Goal: Information Seeking & Learning: Understand process/instructions

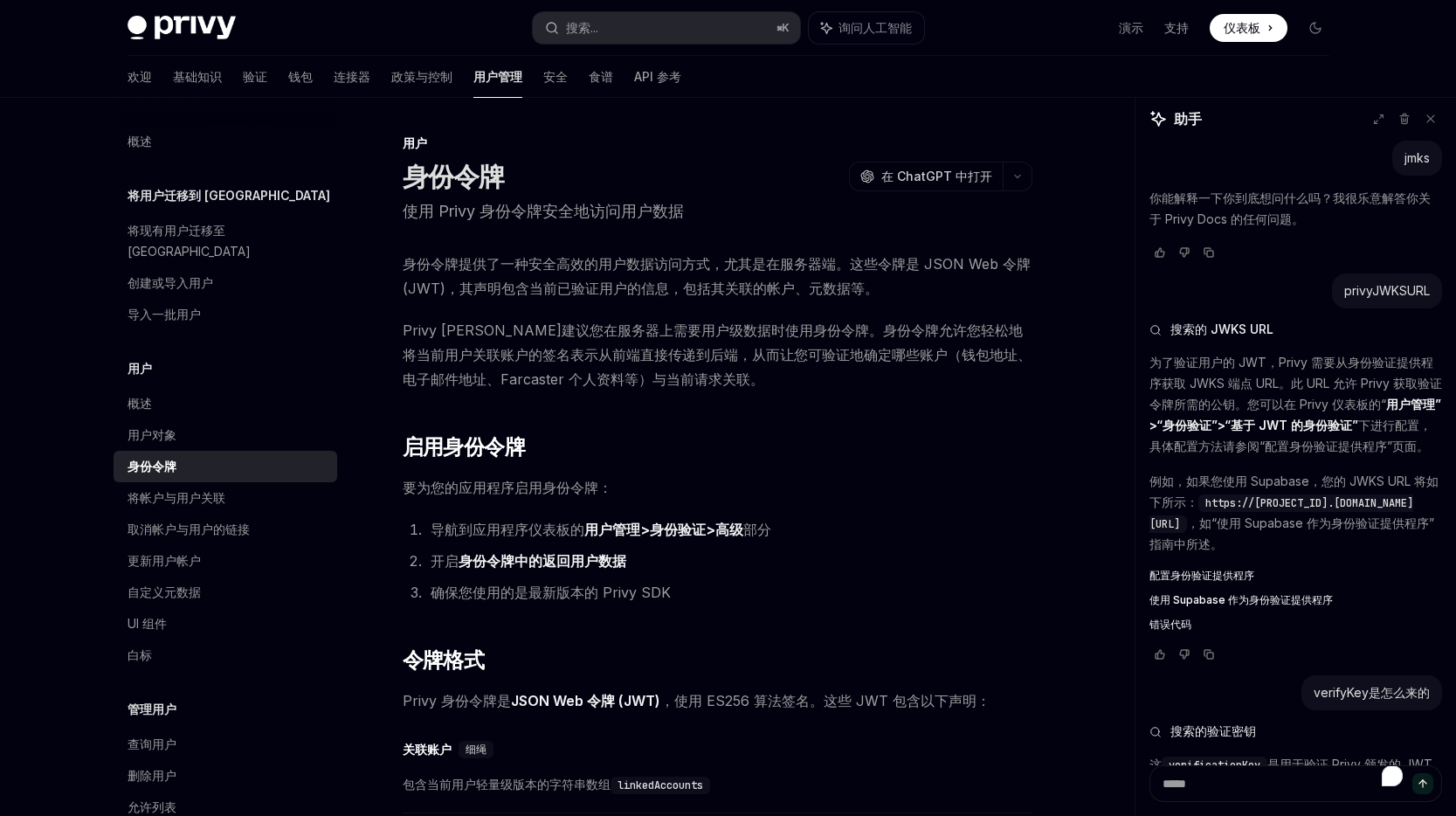
scroll to position [1578, 0]
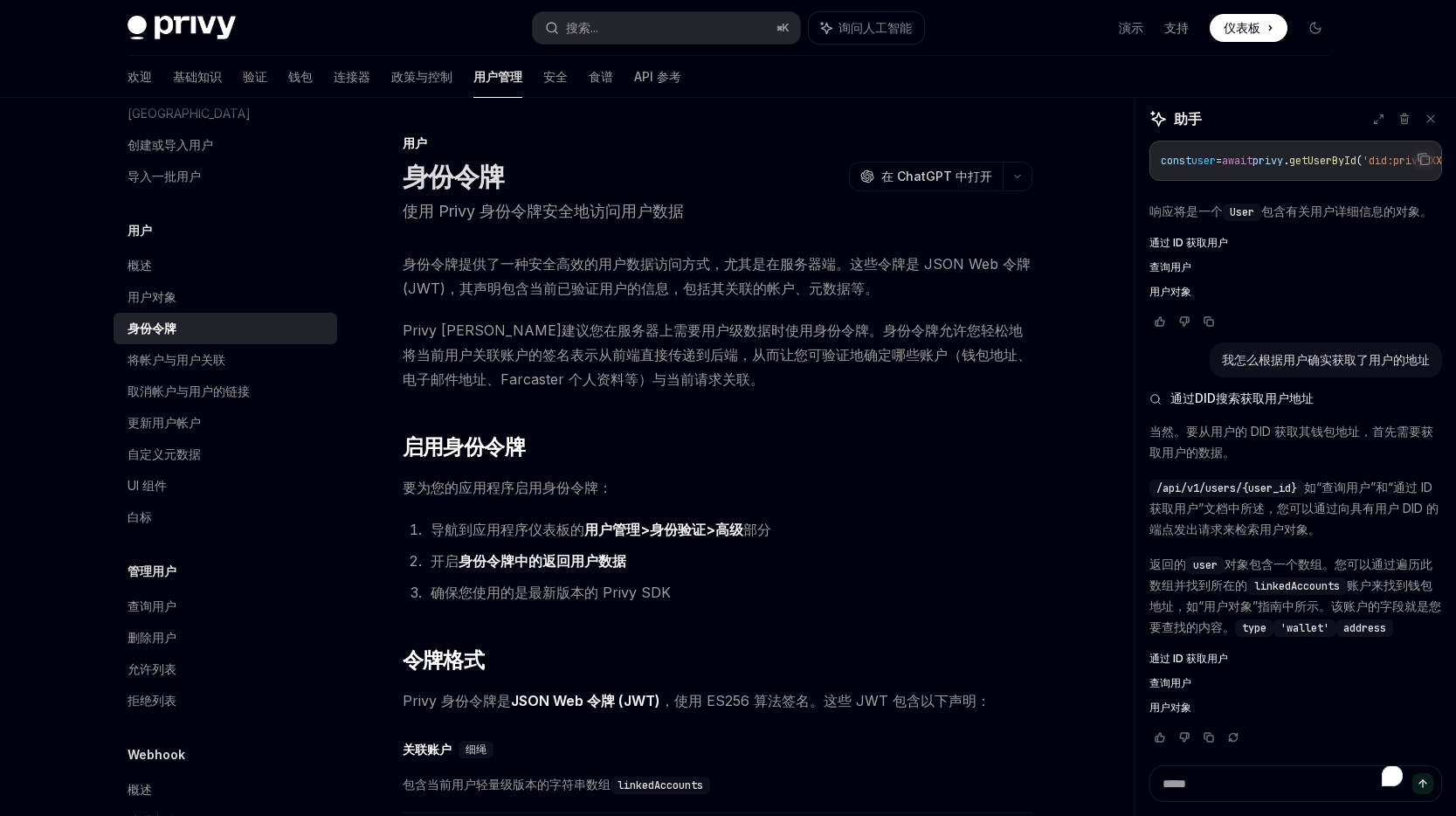
click at [599, 221] on p "使用 Privy 身份令牌安全地访问用户数据" at bounding box center [717, 211] width 629 height 25
click at [589, 81] on font "食谱" at bounding box center [601, 76] width 25 height 15
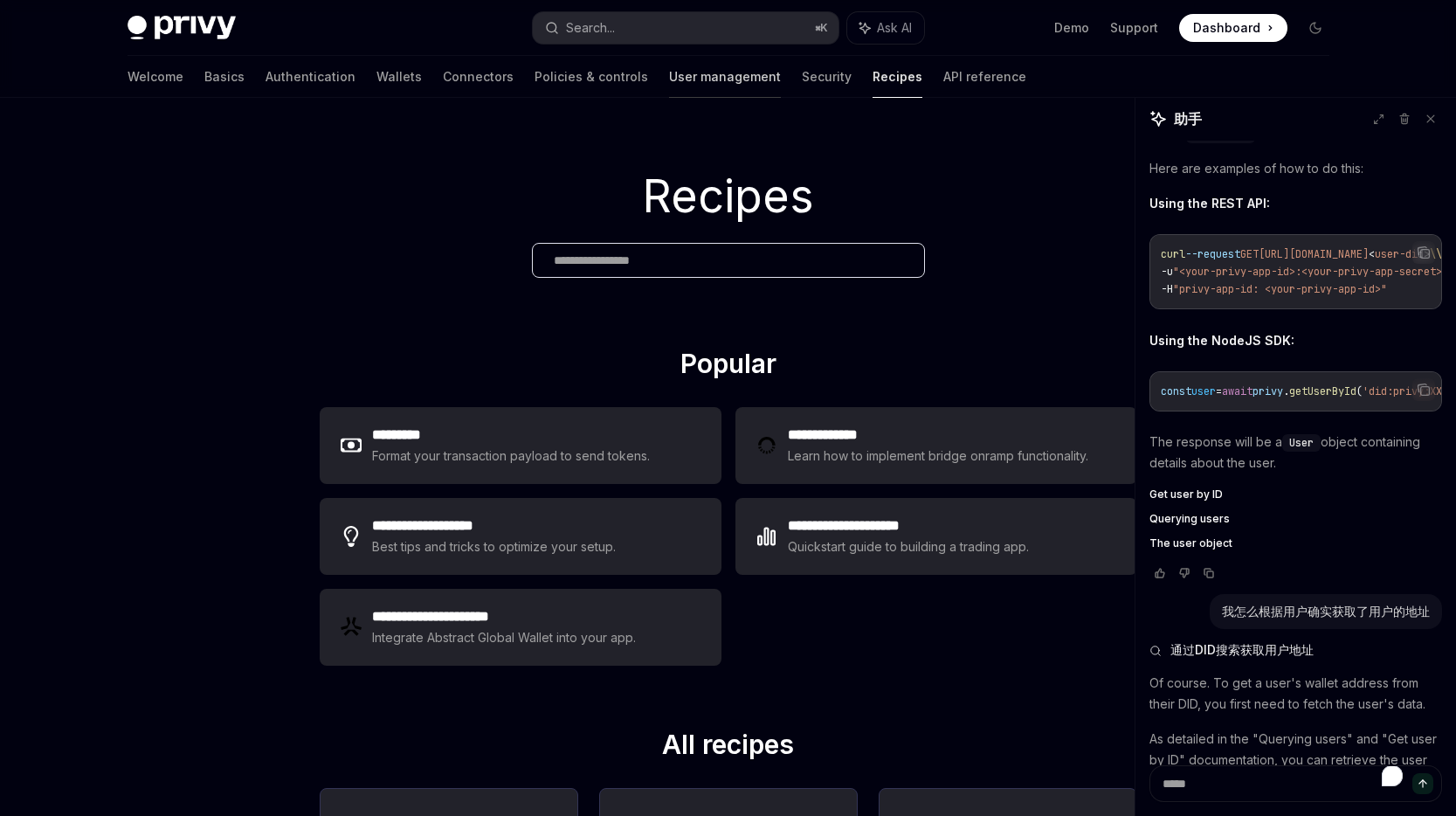
click at [669, 81] on link "User management" at bounding box center [725, 76] width 112 height 42
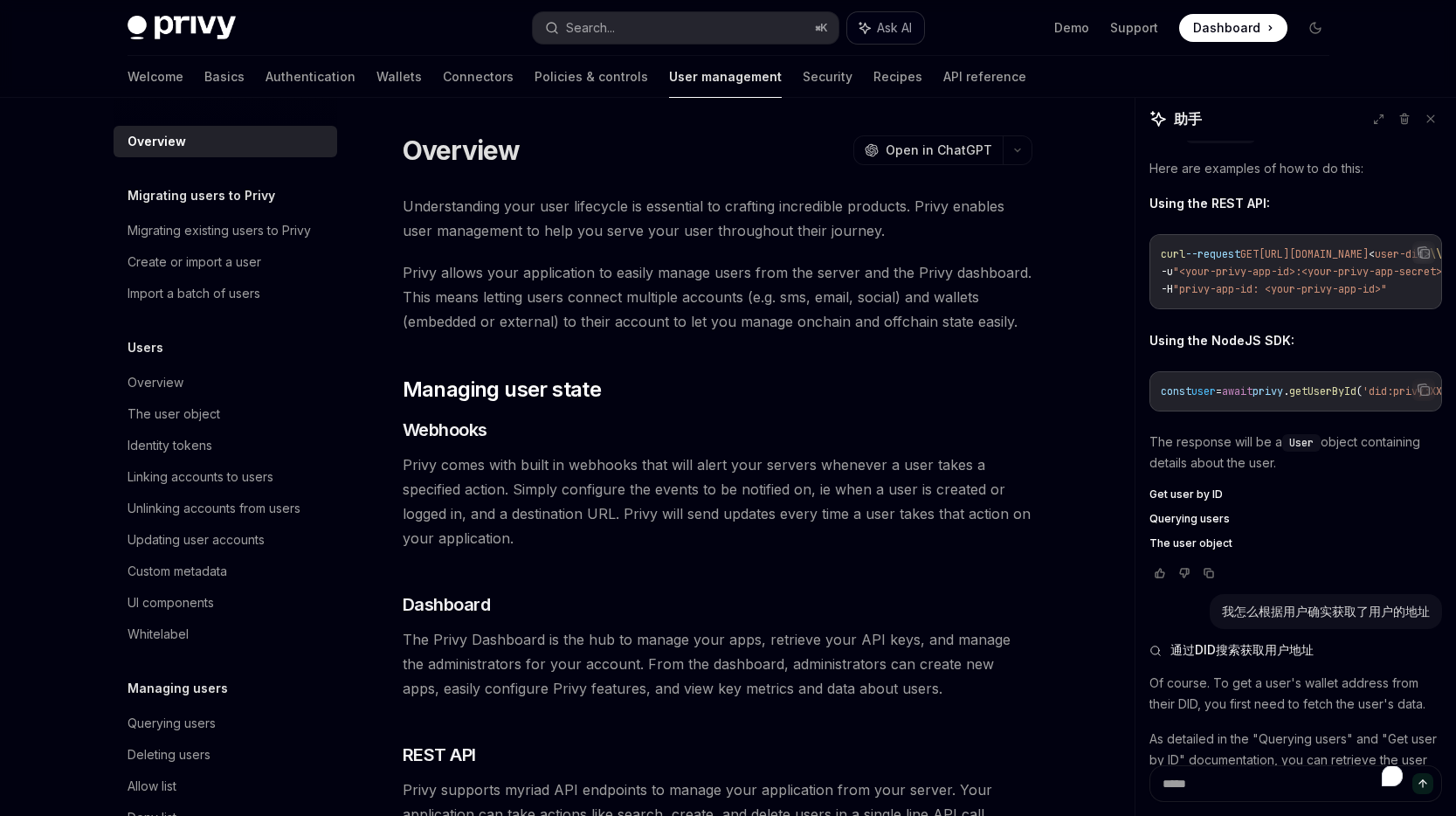
click at [878, 25] on span "Ask AI" at bounding box center [894, 28] width 35 height 18
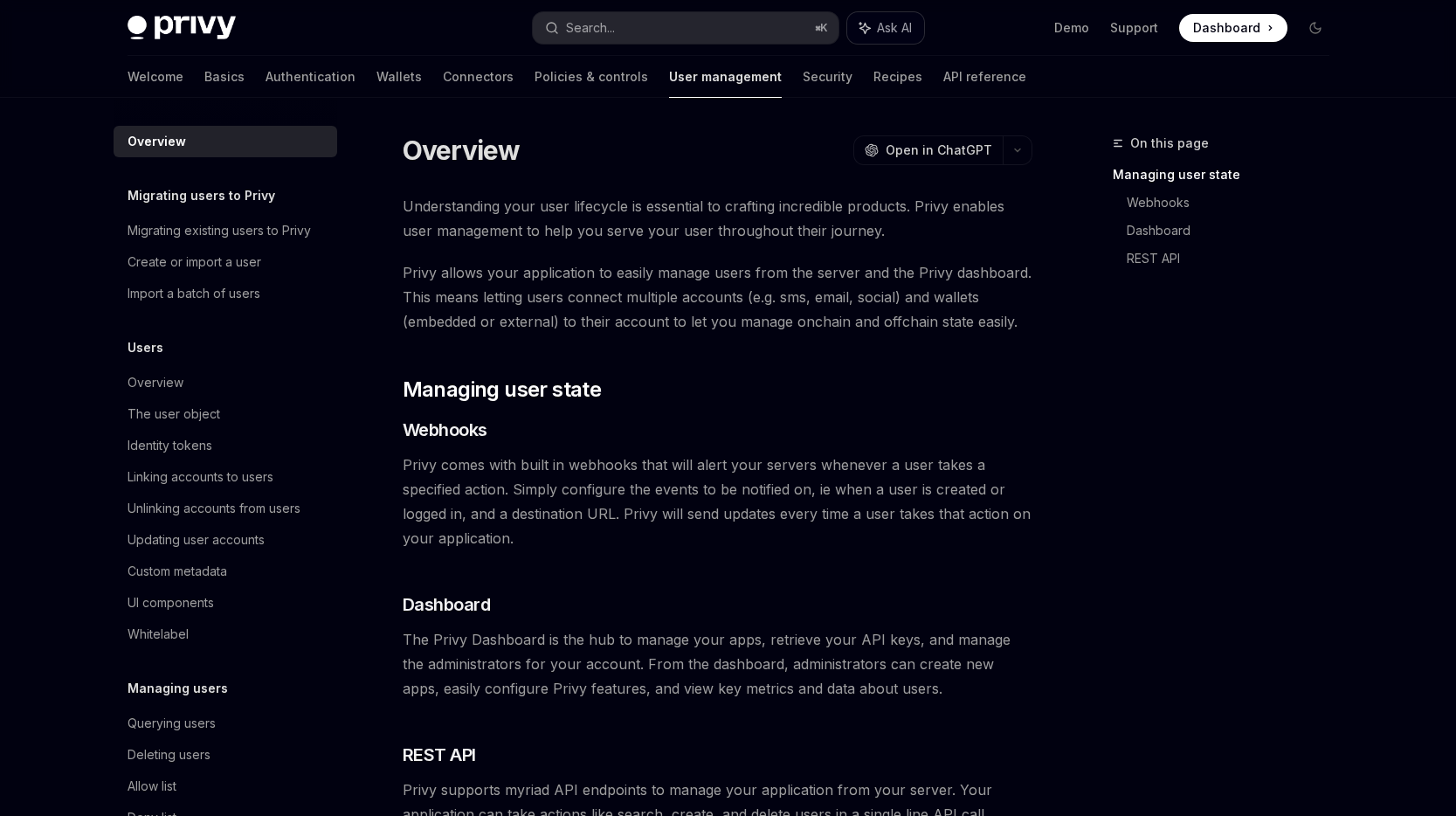
click at [878, 25] on span "Ask AI" at bounding box center [894, 28] width 35 height 18
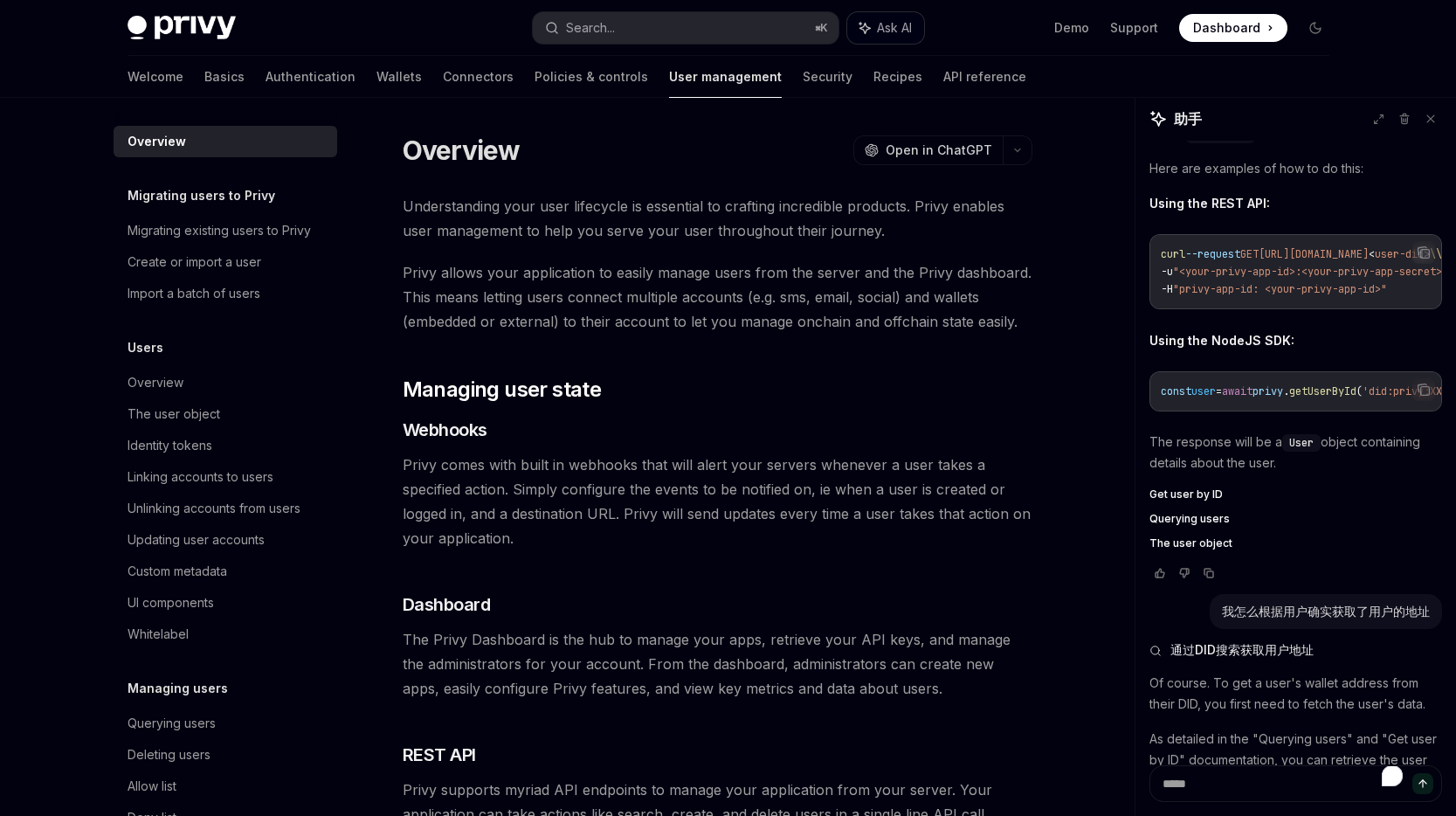
click at [878, 25] on span "Ask AI" at bounding box center [894, 28] width 35 height 18
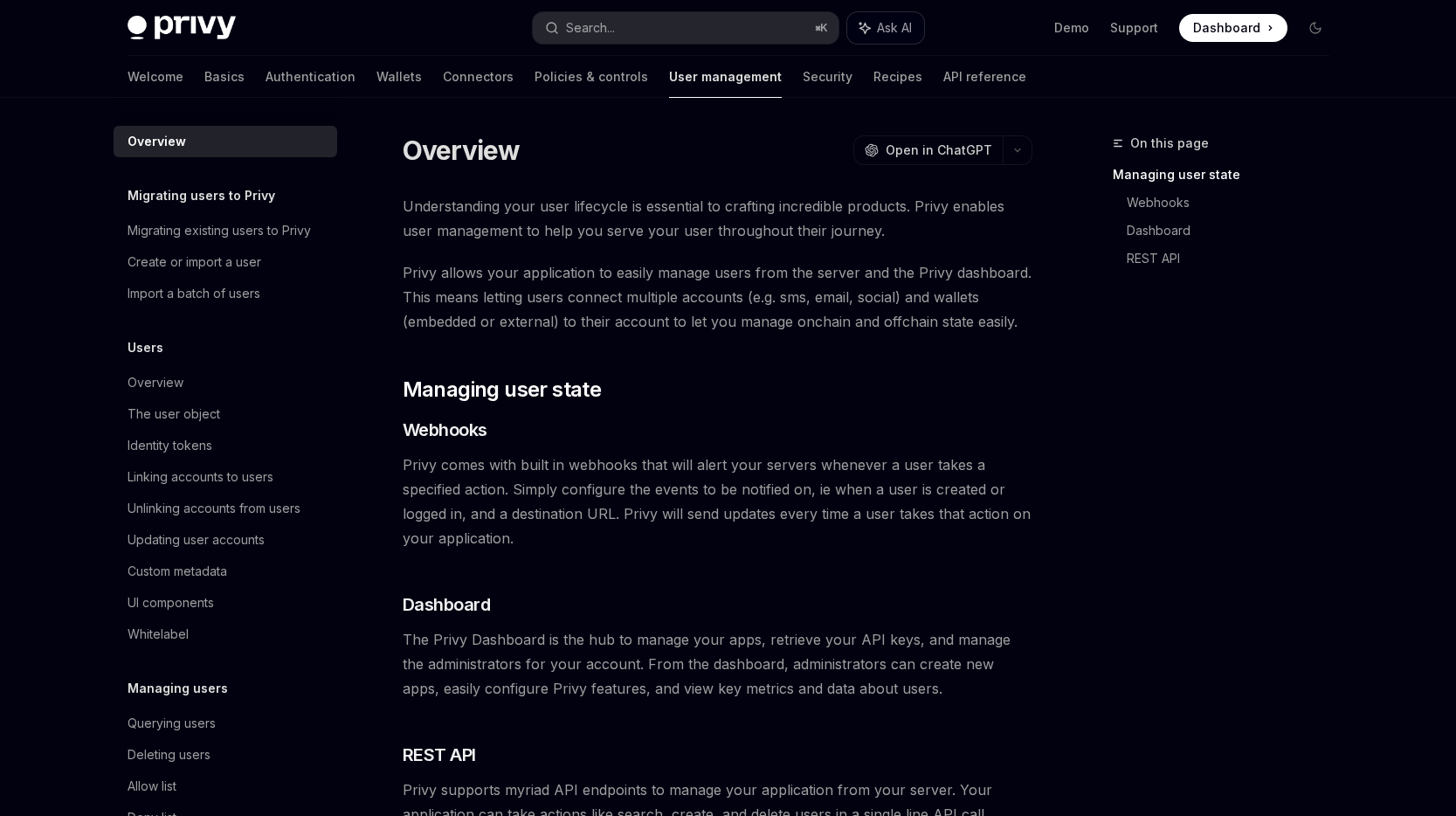
click at [878, 25] on span "Ask AI" at bounding box center [894, 28] width 35 height 18
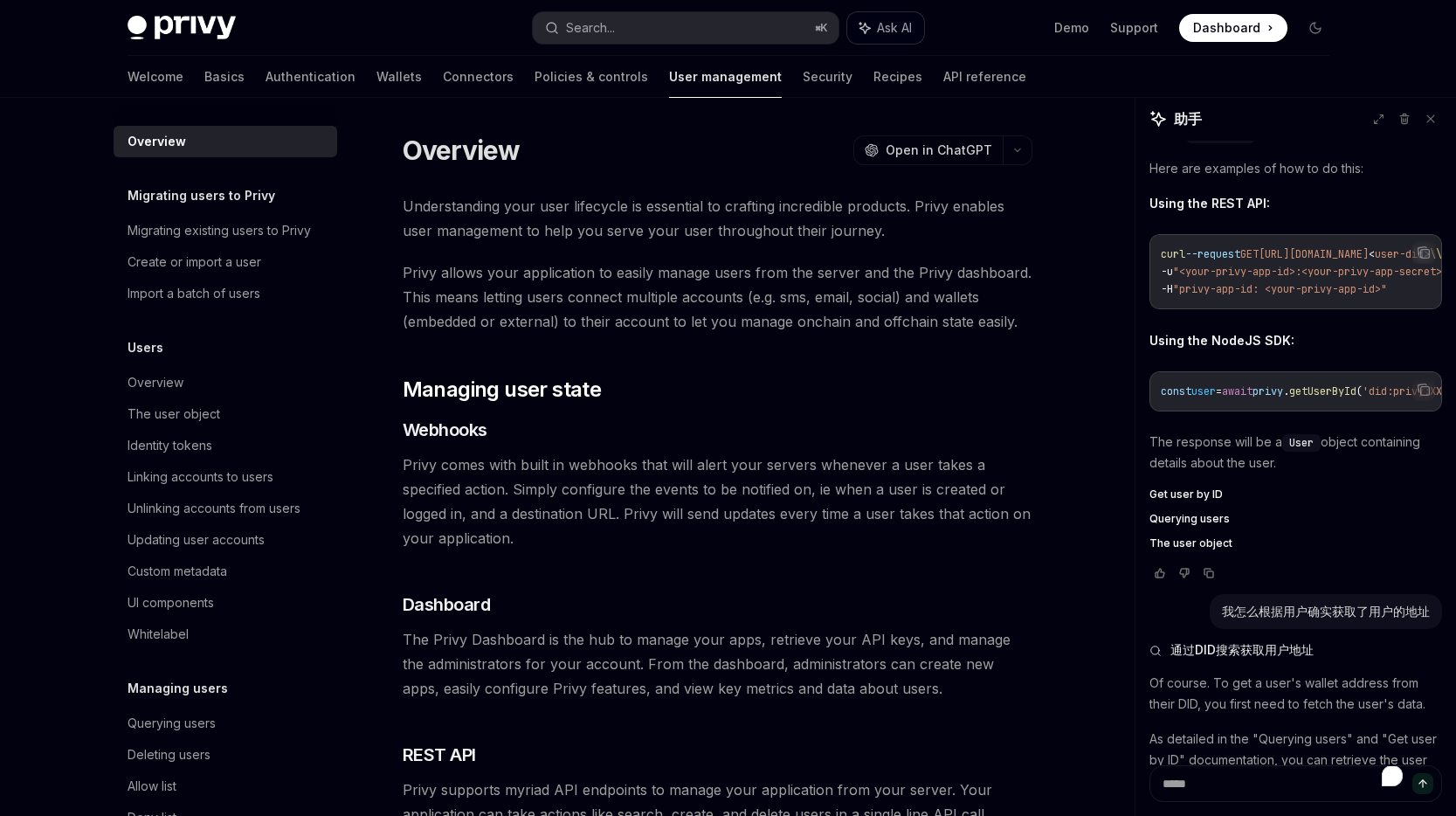
click at [878, 25] on span "Ask AI" at bounding box center [894, 28] width 35 height 18
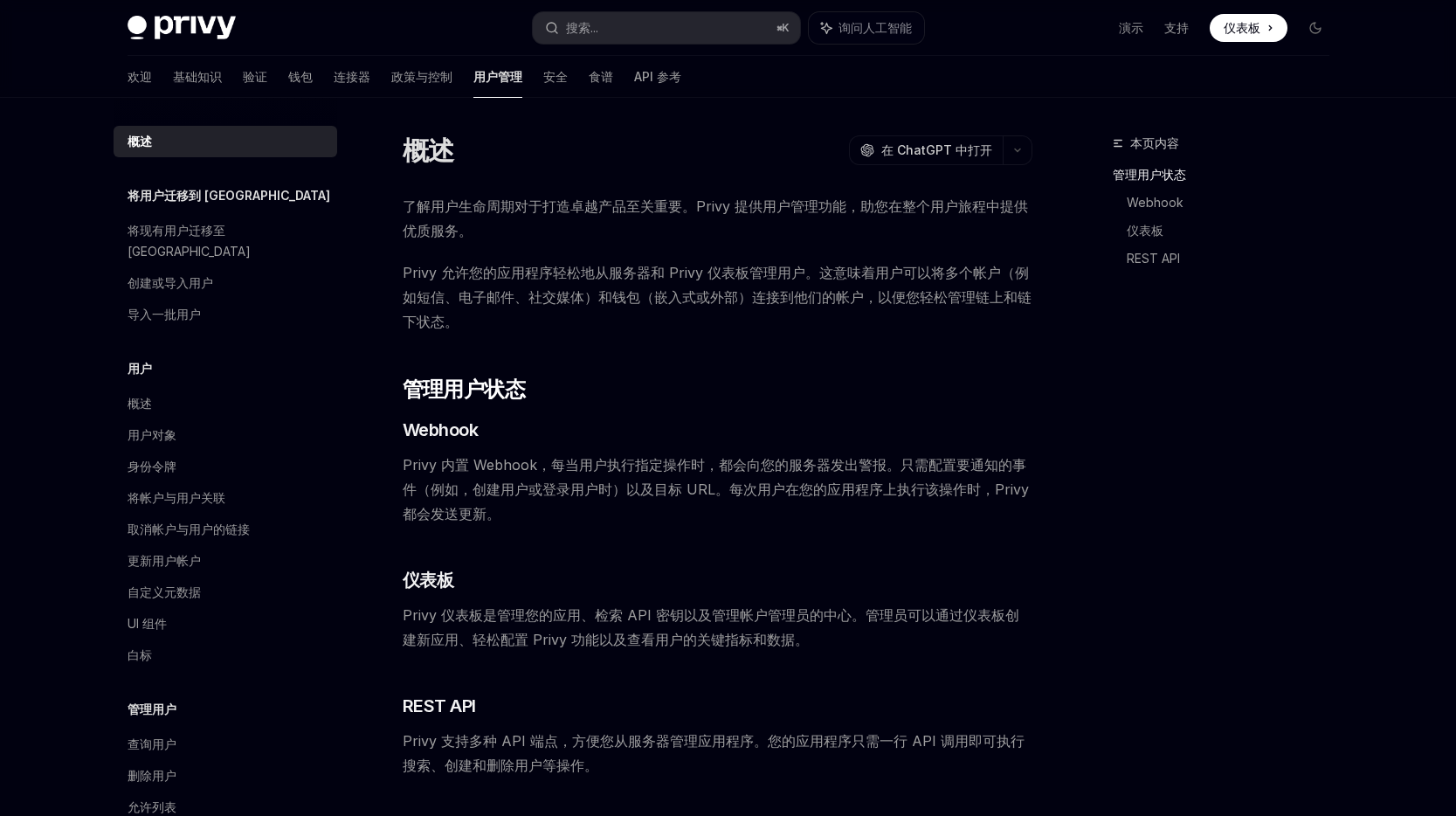
scroll to position [1578, 0]
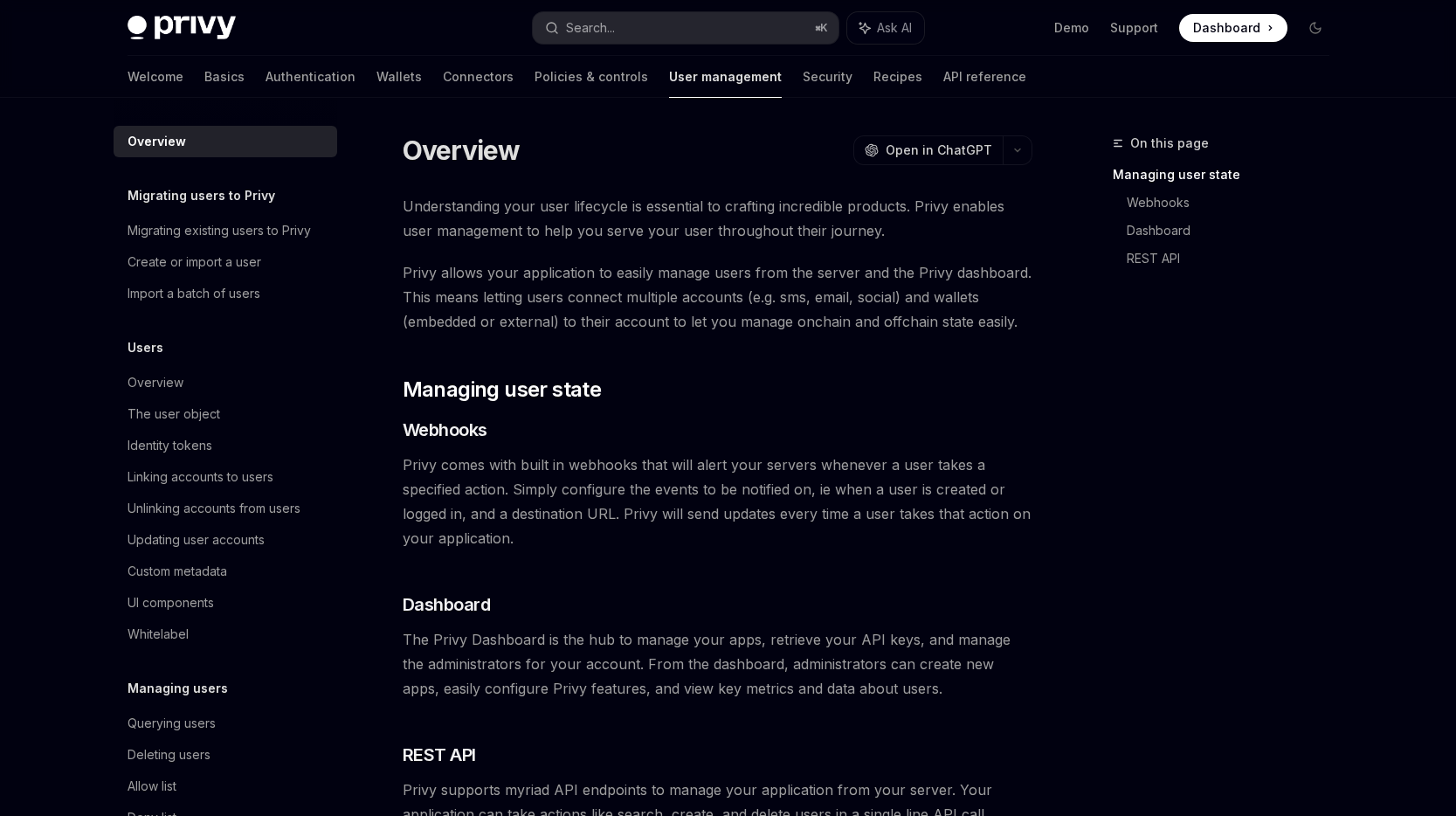
click at [740, 338] on div "Understanding your user lifecycle is essential to crafting incredible products.…" at bounding box center [717, 511] width 629 height 633
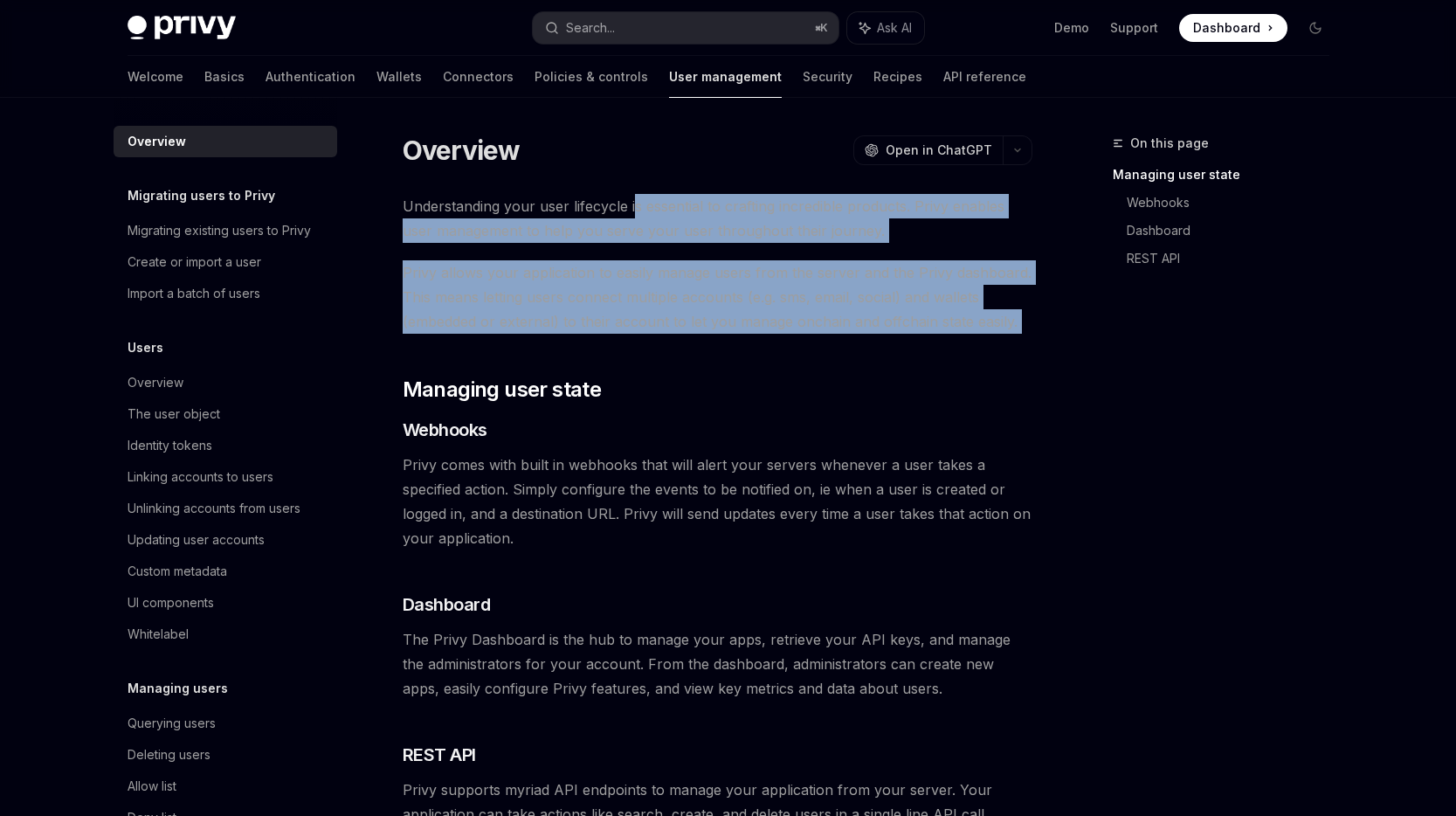
drag, startPoint x: 632, startPoint y: 217, endPoint x: 700, endPoint y: 344, distance: 144.1
click at [700, 344] on div "Understanding your user lifecycle is essential to crafting incredible products.…" at bounding box center [717, 511] width 629 height 633
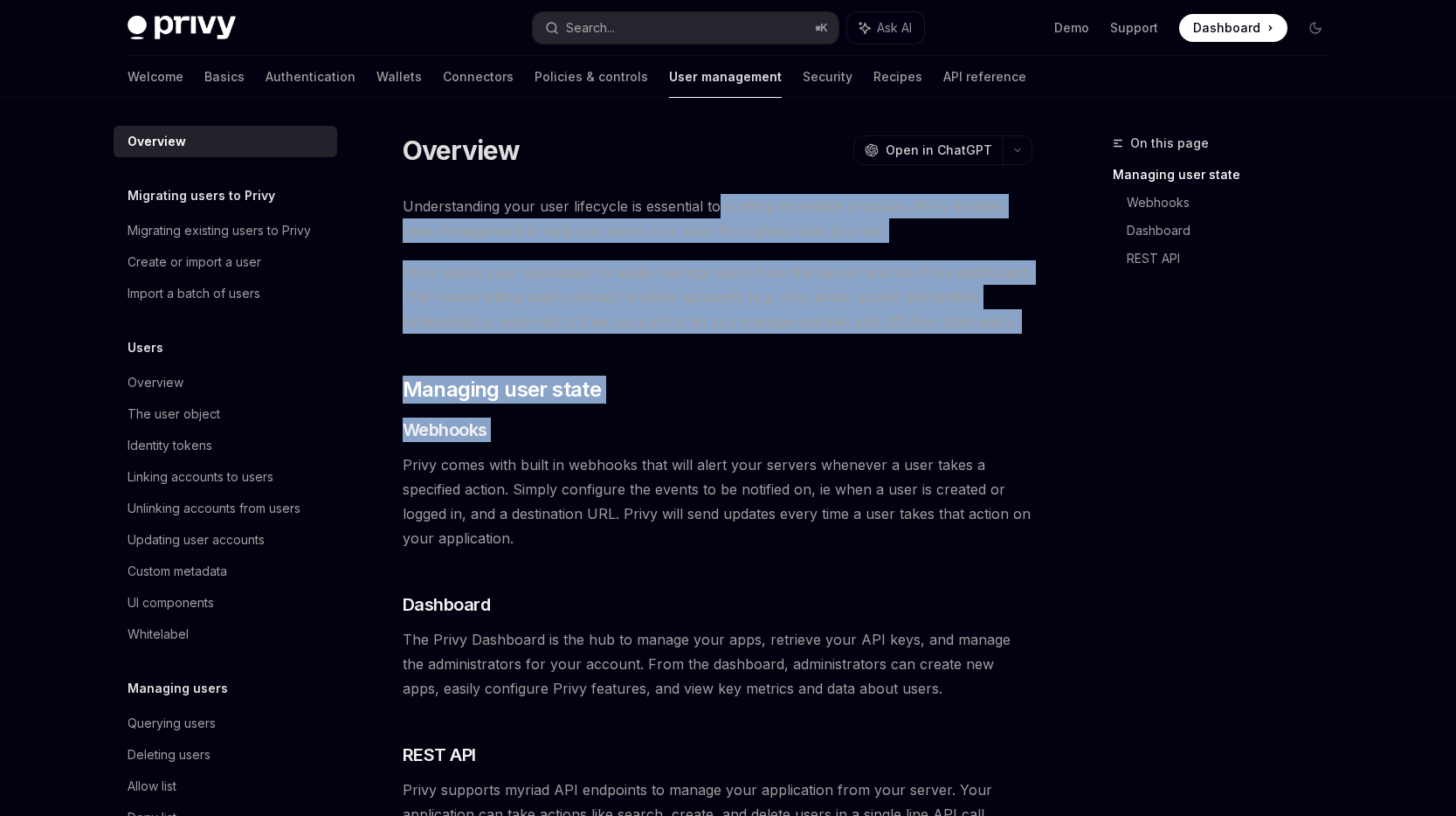
drag, startPoint x: 739, startPoint y: 448, endPoint x: 719, endPoint y: 194, distance: 254.8
click at [719, 194] on div "Understanding your user lifecycle is essential to crafting incredible products.…" at bounding box center [717, 511] width 629 height 633
click at [719, 194] on span "Understanding your user lifecycle is essential to crafting incredible products.…" at bounding box center [717, 218] width 629 height 49
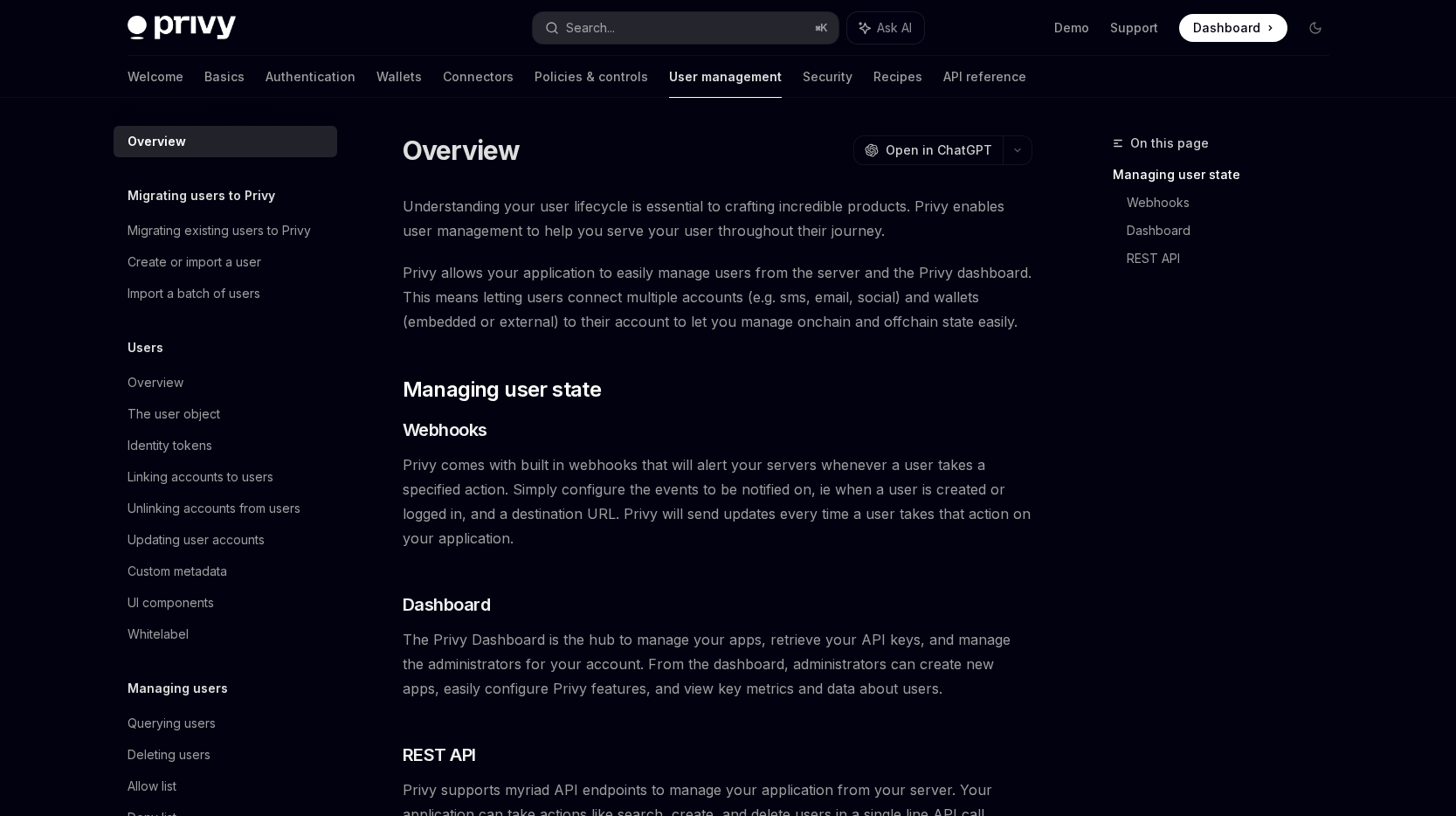
scroll to position [174, 0]
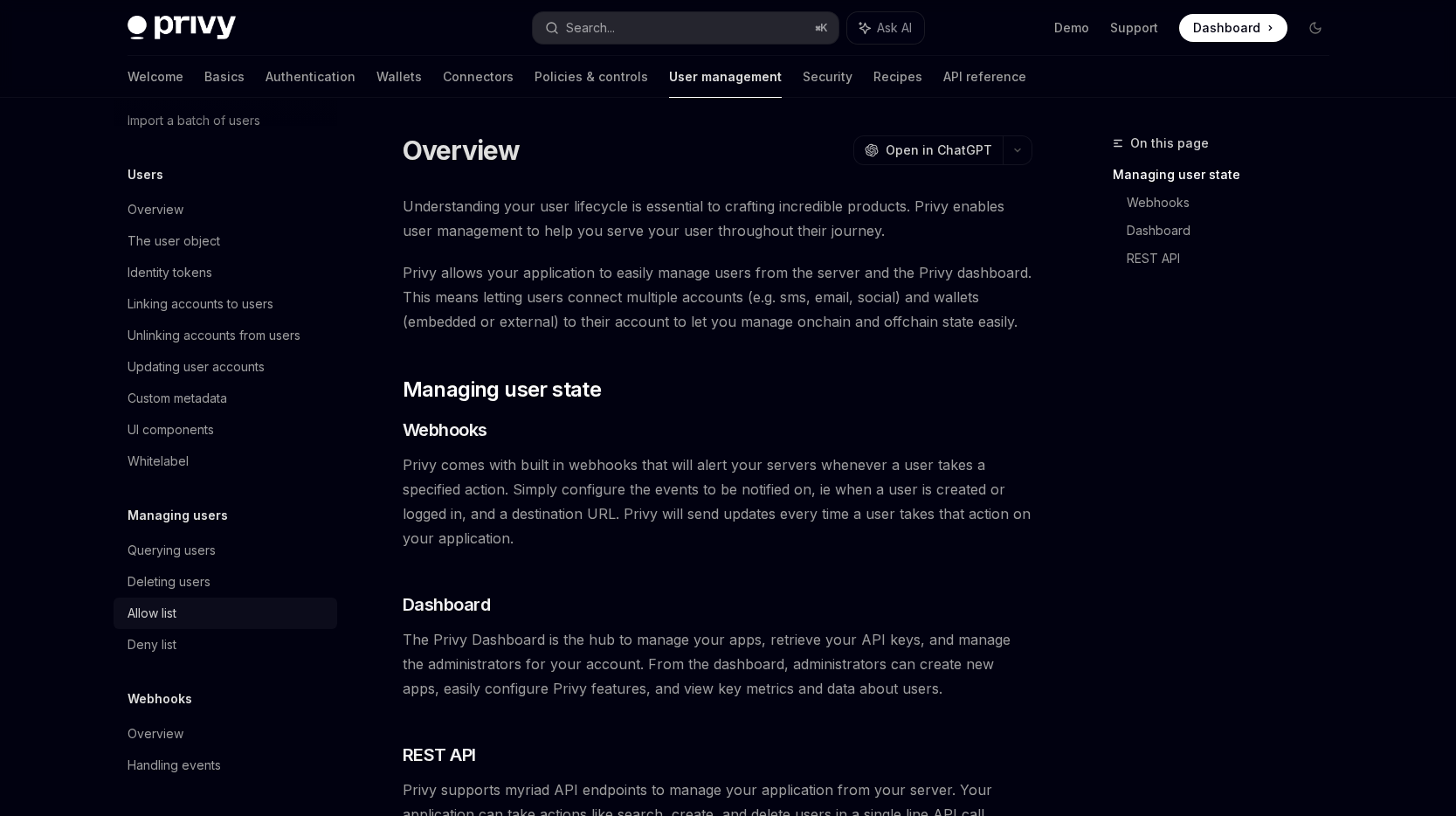
click at [203, 621] on div "Allow list" at bounding box center [227, 613] width 199 height 21
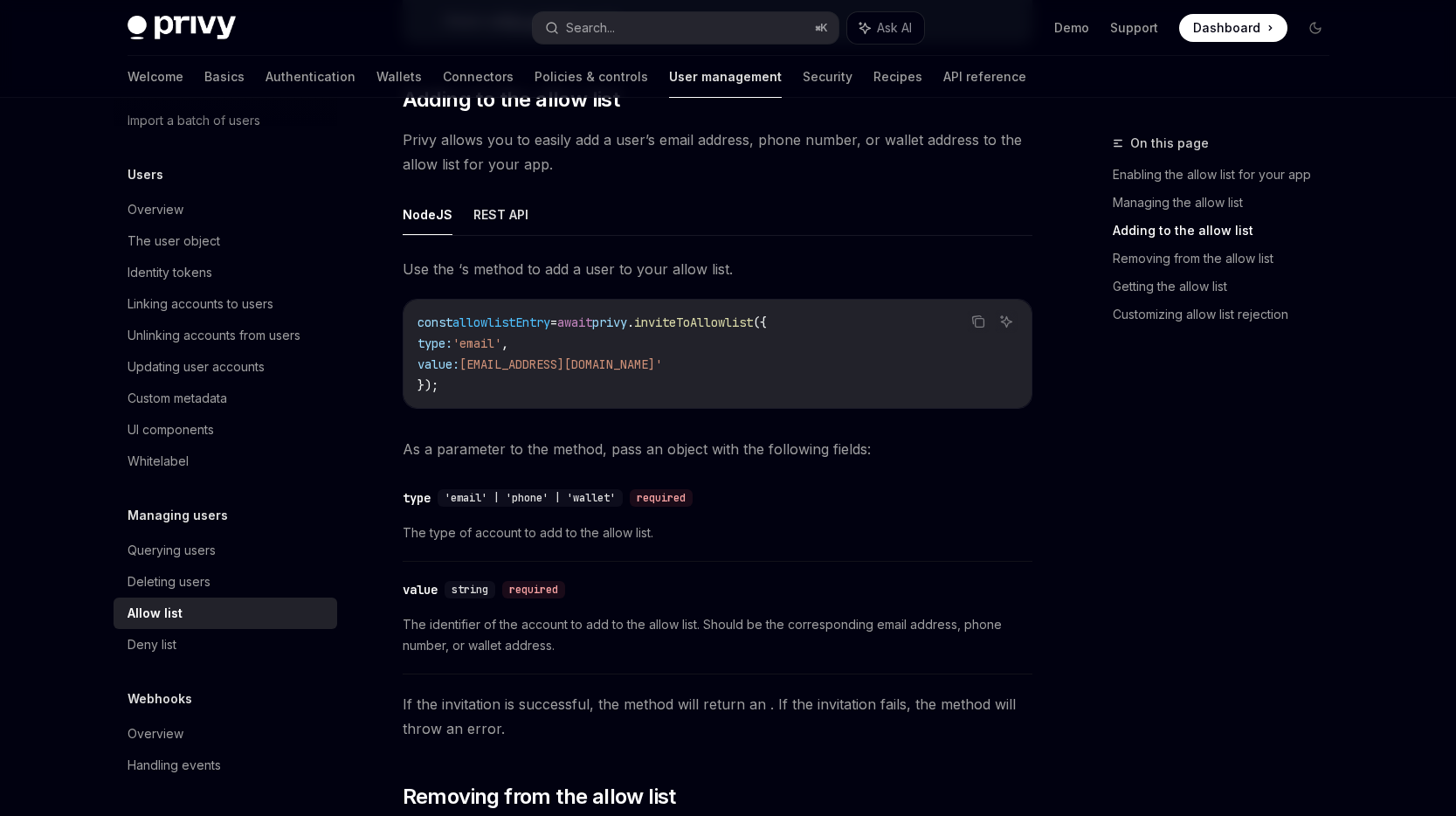
scroll to position [1405, 0]
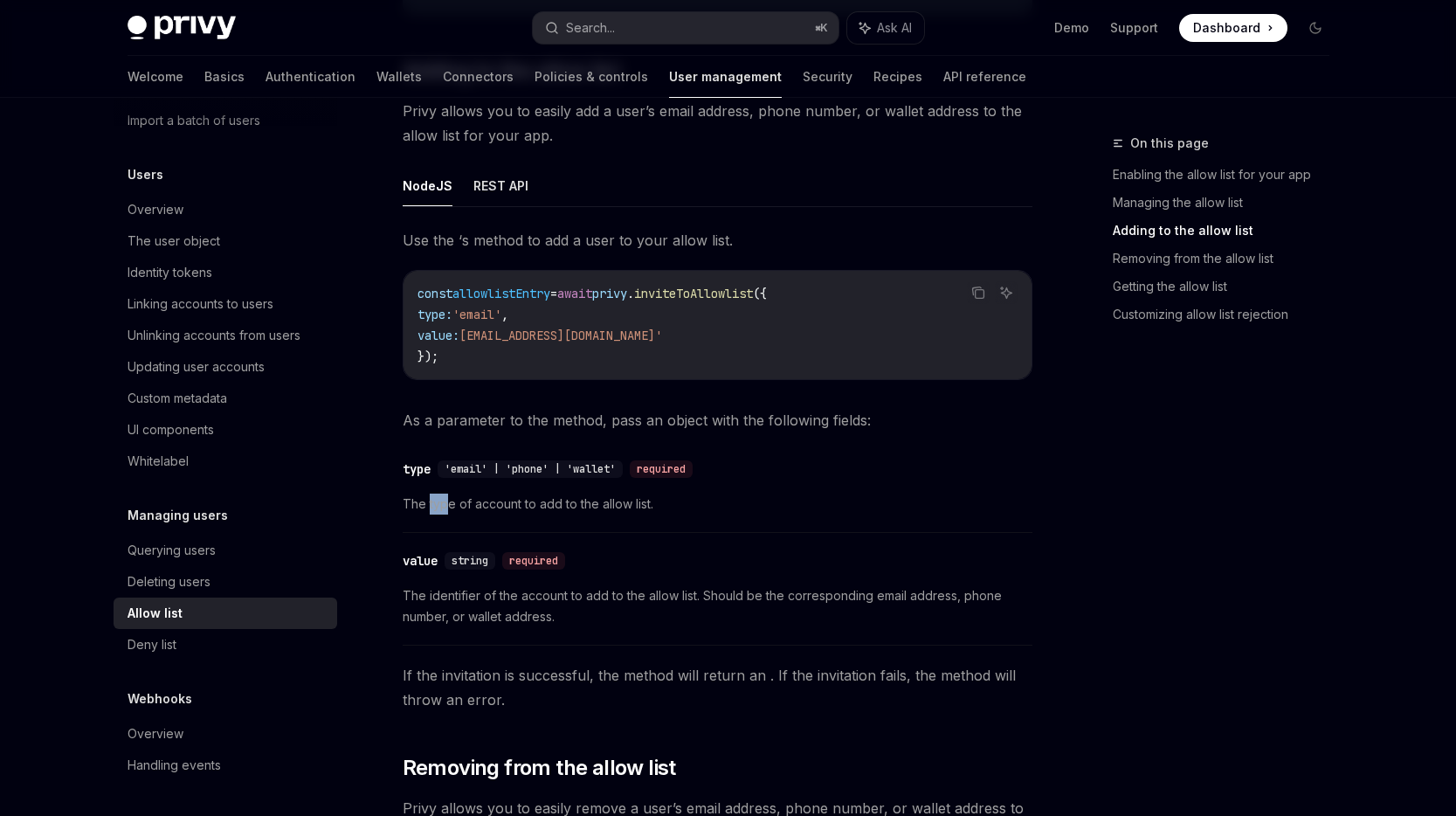
drag, startPoint x: 688, startPoint y: 517, endPoint x: 428, endPoint y: 513, distance: 260.0
click at [428, 513] on div "​ type 'email' | 'phone' | 'wallet' required The type of account to add to the …" at bounding box center [717, 492] width 629 height 83
click at [481, 508] on span "The type of account to add to the allow list." at bounding box center [717, 504] width 629 height 21
drag, startPoint x: 446, startPoint y: 505, endPoint x: 658, endPoint y: 520, distance: 212.5
click at [658, 520] on div "​ type 'email' | 'phone' | 'wallet' required The type of account to add to the …" at bounding box center [717, 492] width 629 height 83
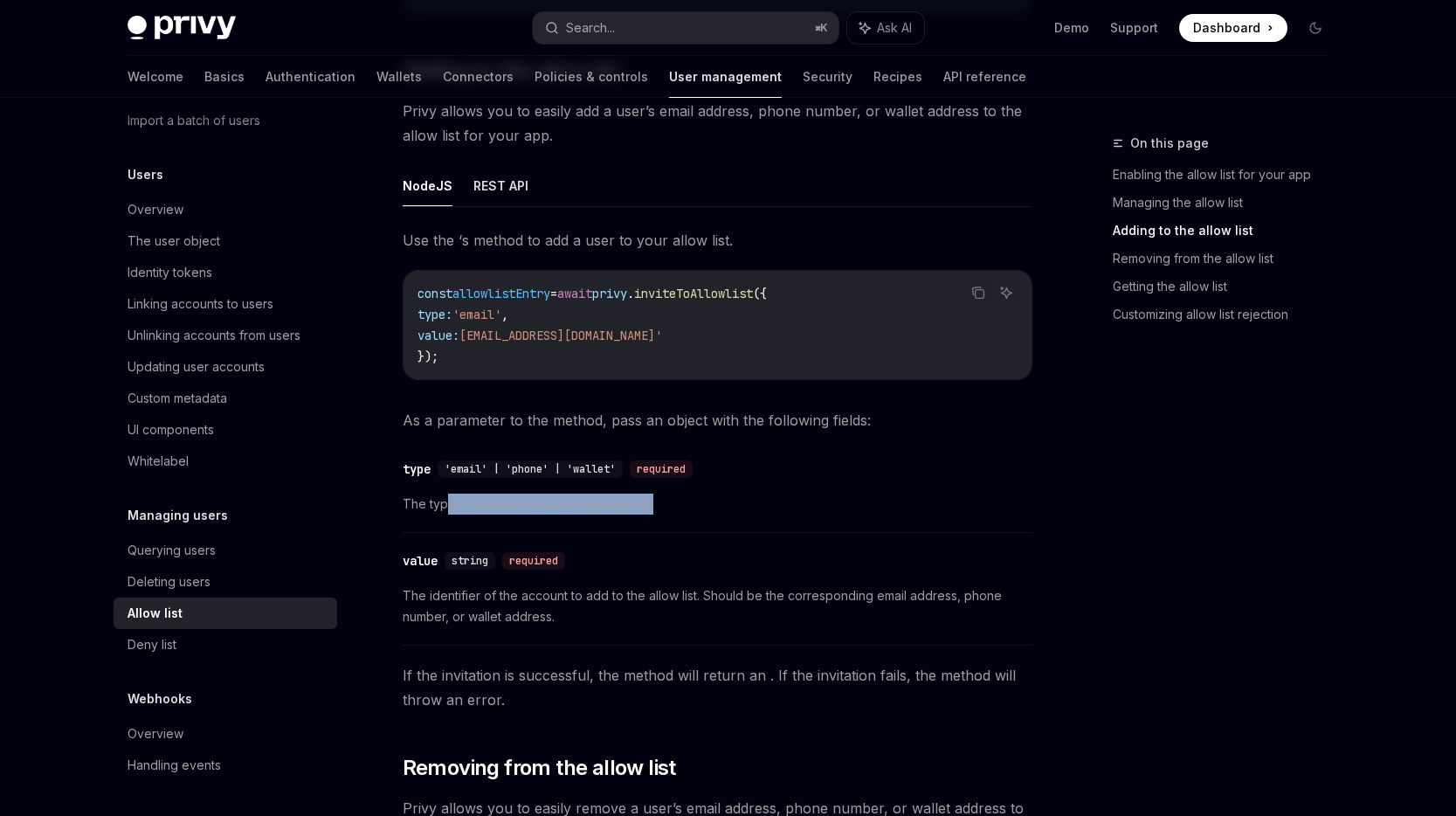
click at [581, 504] on span "The type of account to add to the allow list." at bounding box center [717, 504] width 629 height 21
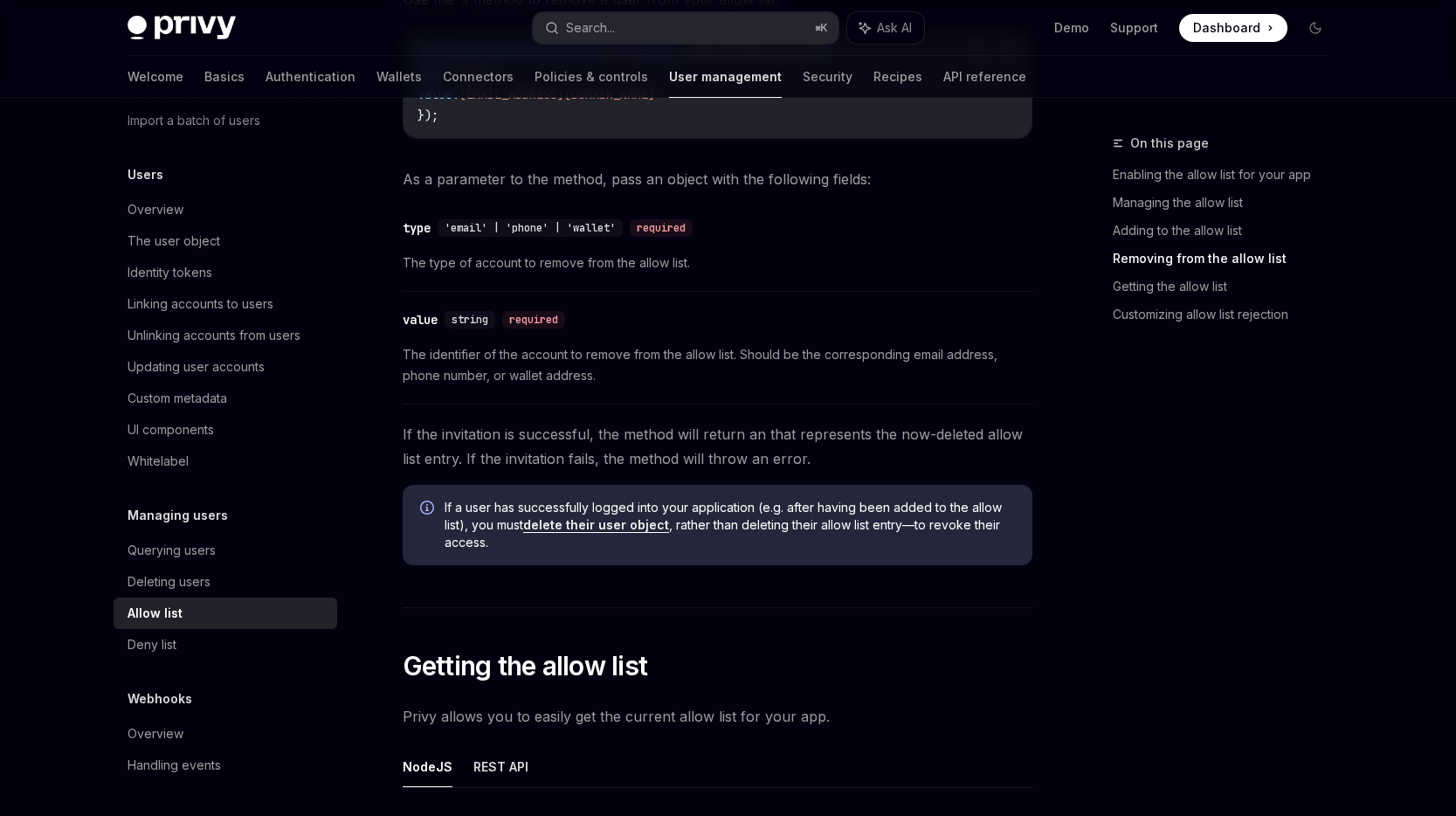
scroll to position [2161, 0]
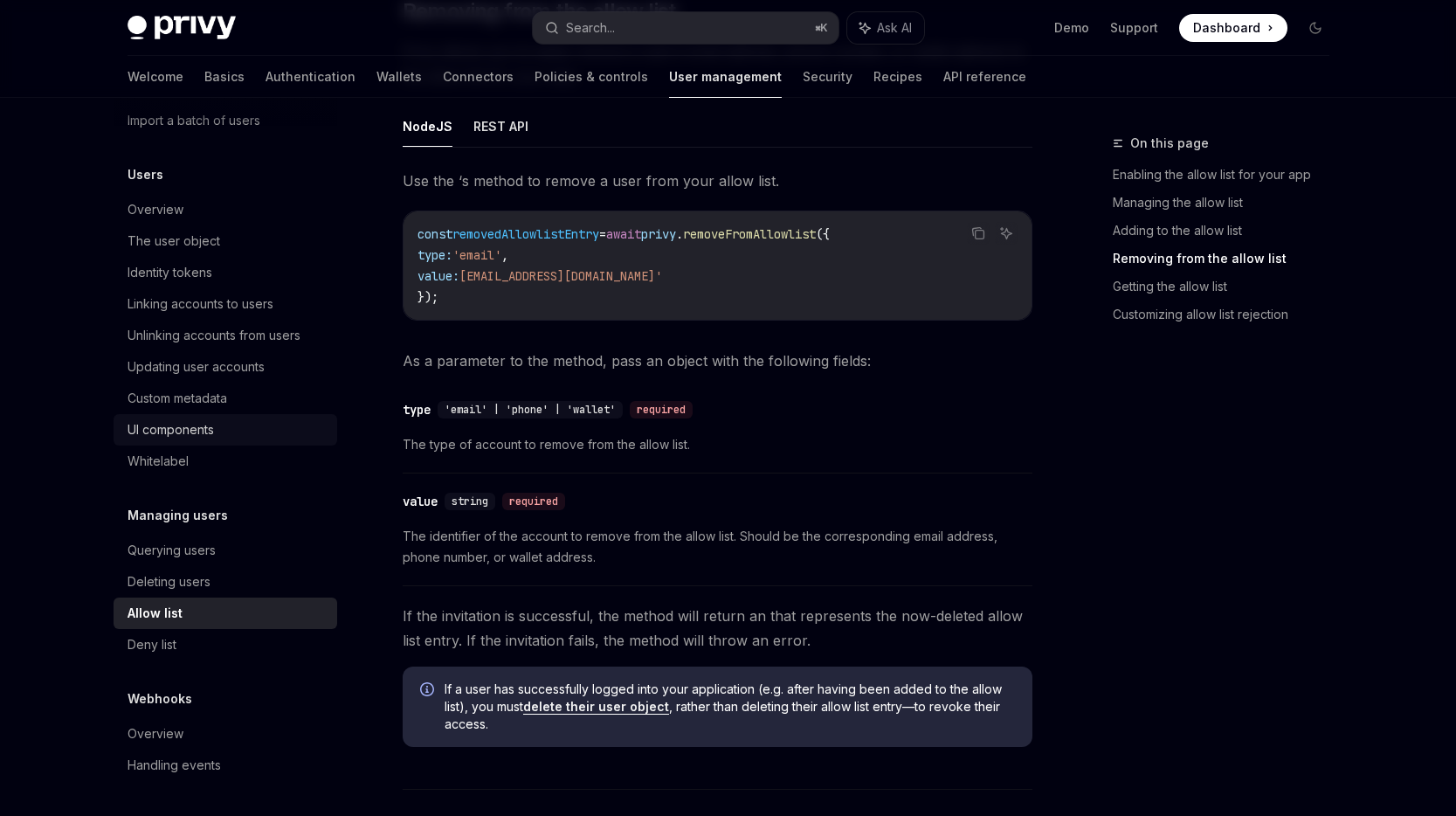
click at [170, 429] on div "UI components" at bounding box center [170, 429] width 86 height 21
type textarea "*"
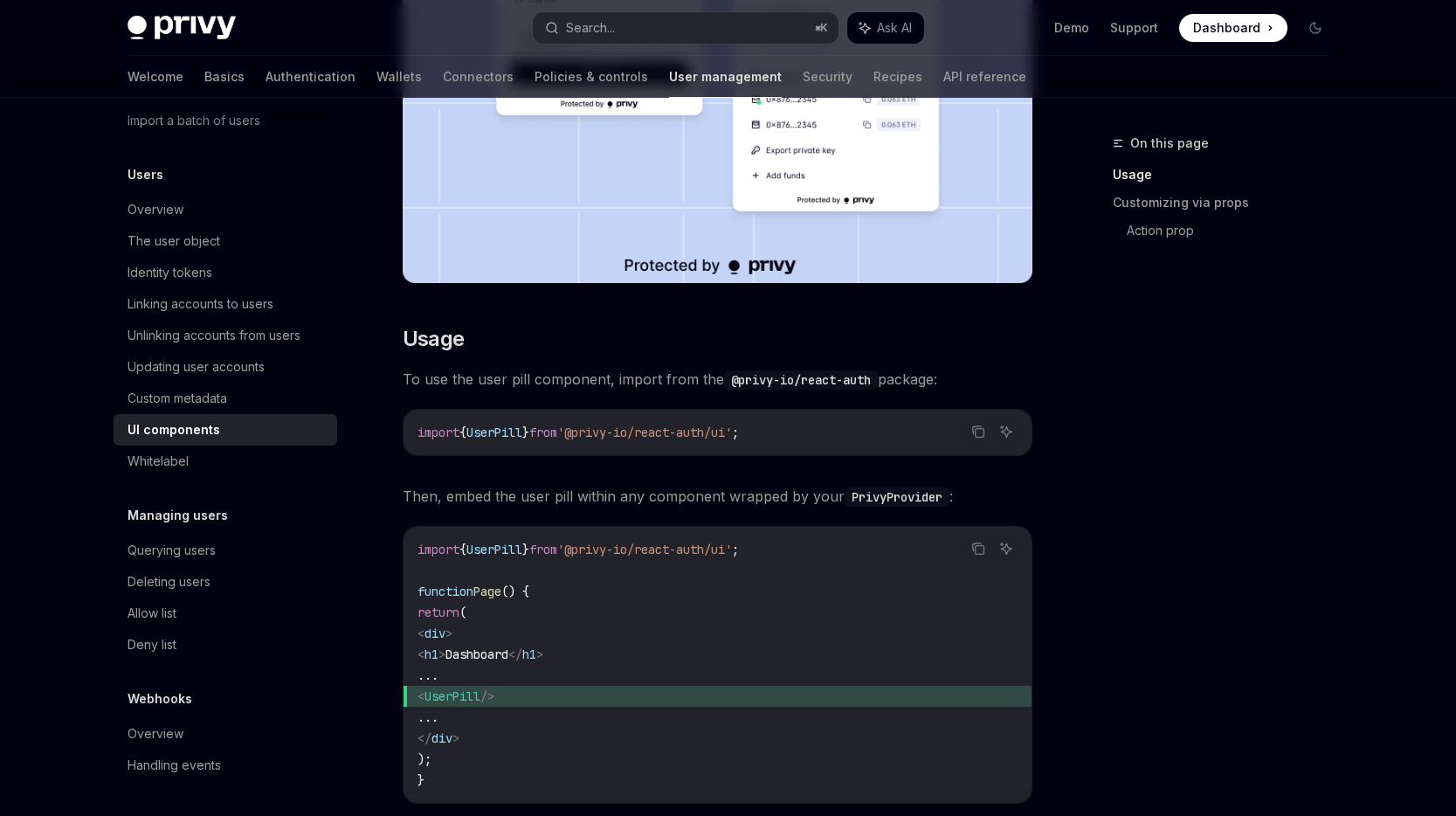
scroll to position [549, 0]
click at [481, 690] on span "UserPill" at bounding box center [452, 698] width 56 height 16
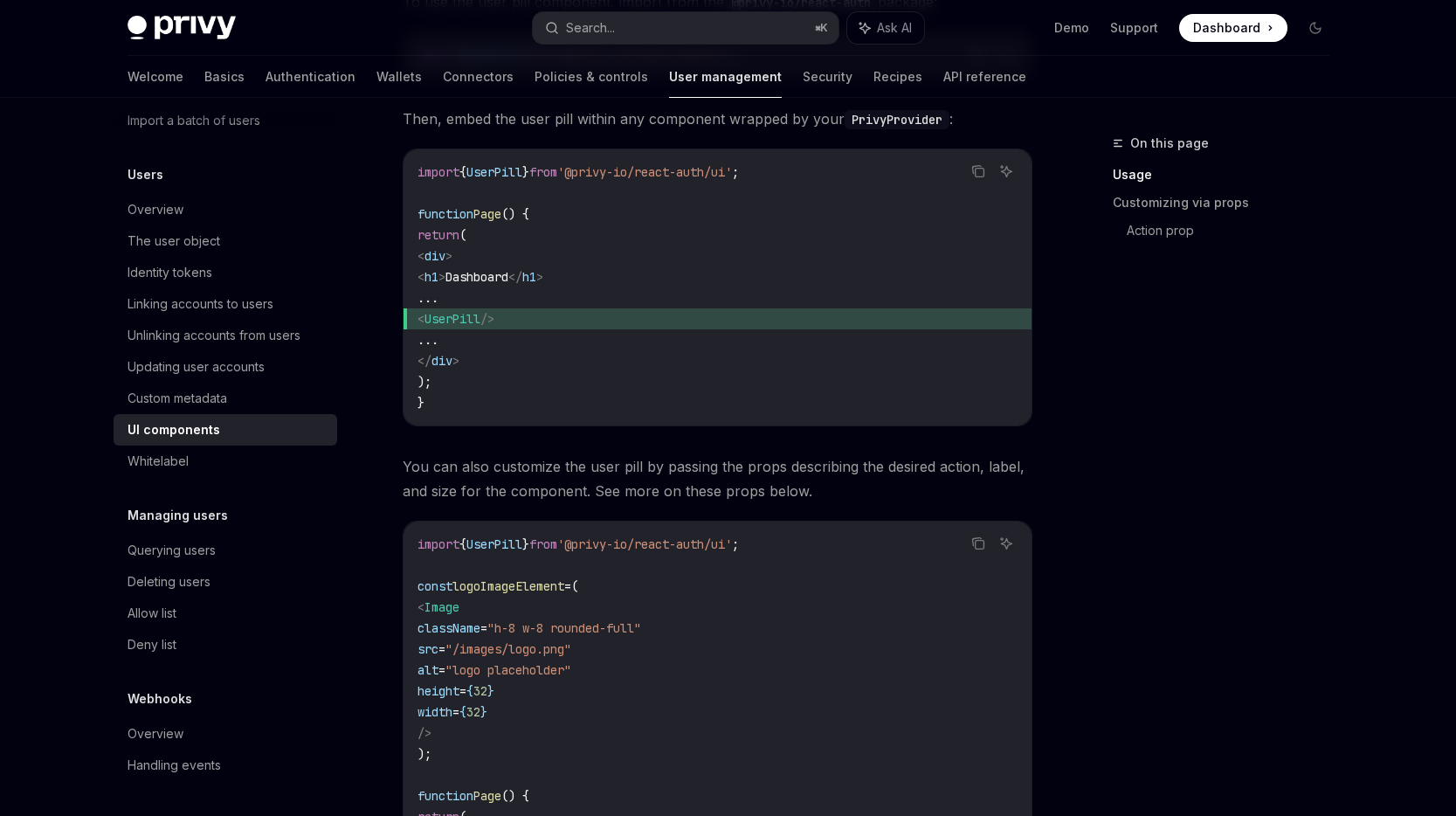
scroll to position [941, 0]
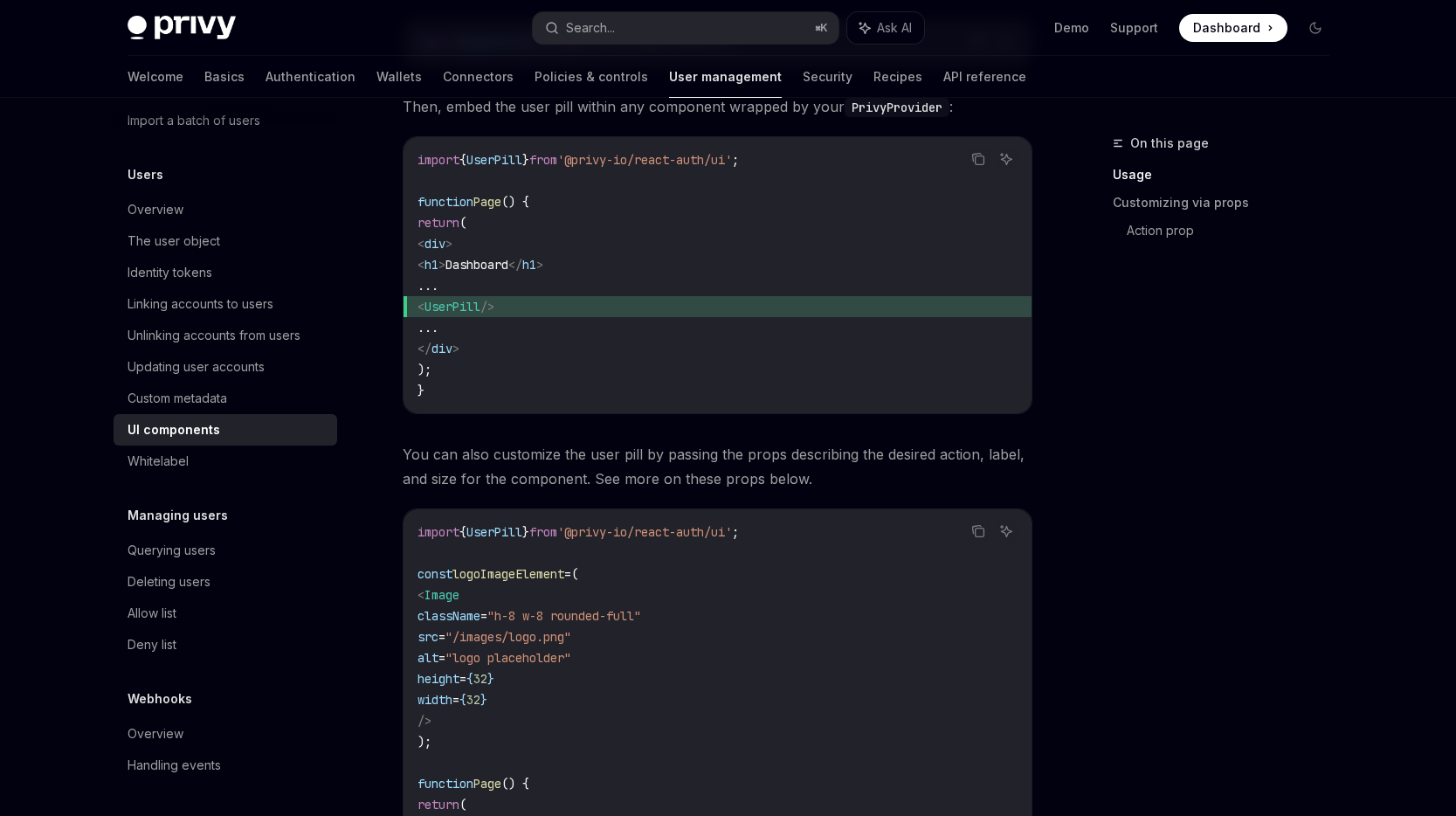
drag, startPoint x: 615, startPoint y: 527, endPoint x: 455, endPoint y: 473, distance: 168.9
click at [455, 522] on code "import { UserPill } from '@privy-io/react-auth/ui' ; const logoImageElement = (…" at bounding box center [717, 794] width 600 height 545
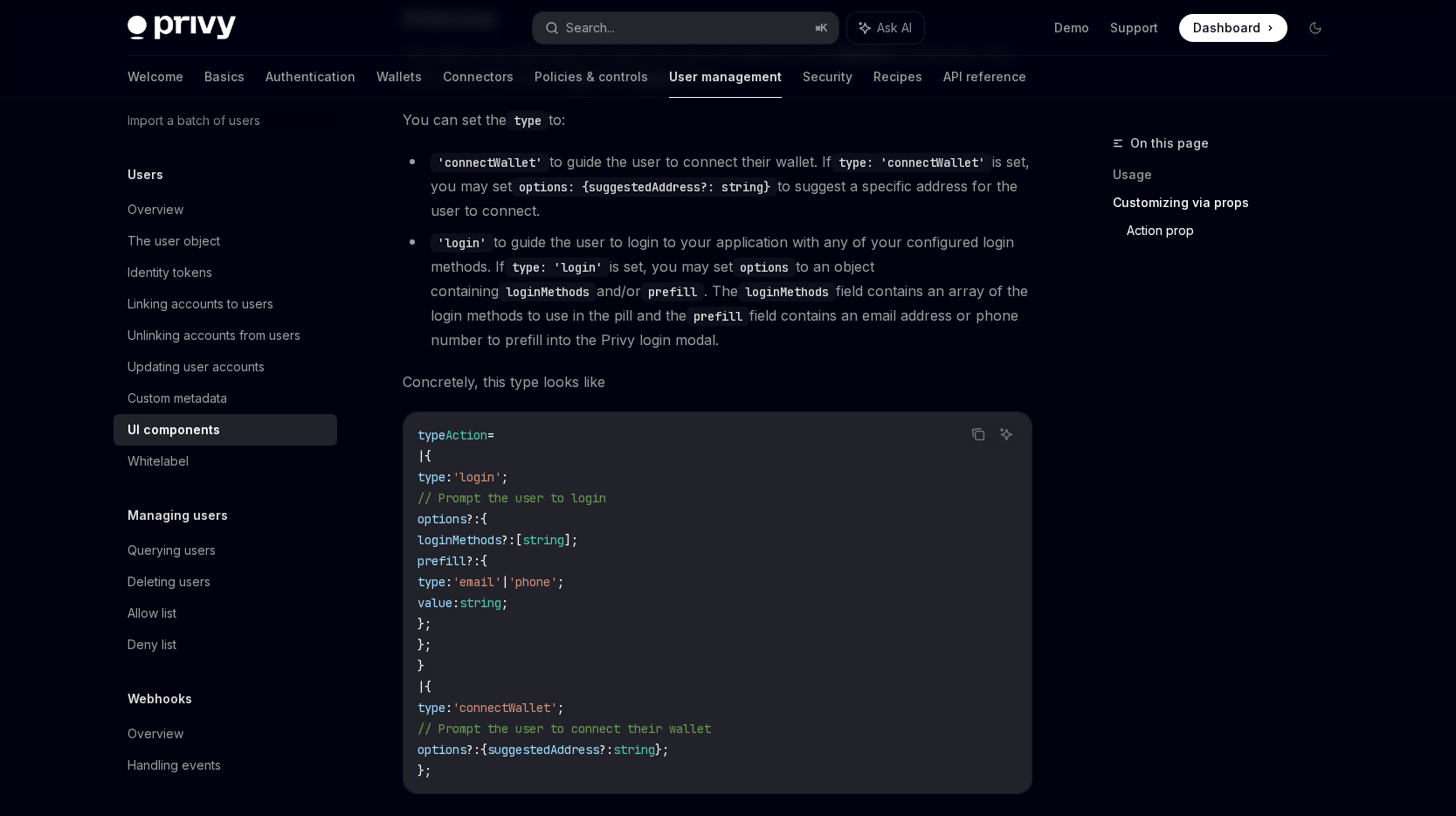
scroll to position [3077, 0]
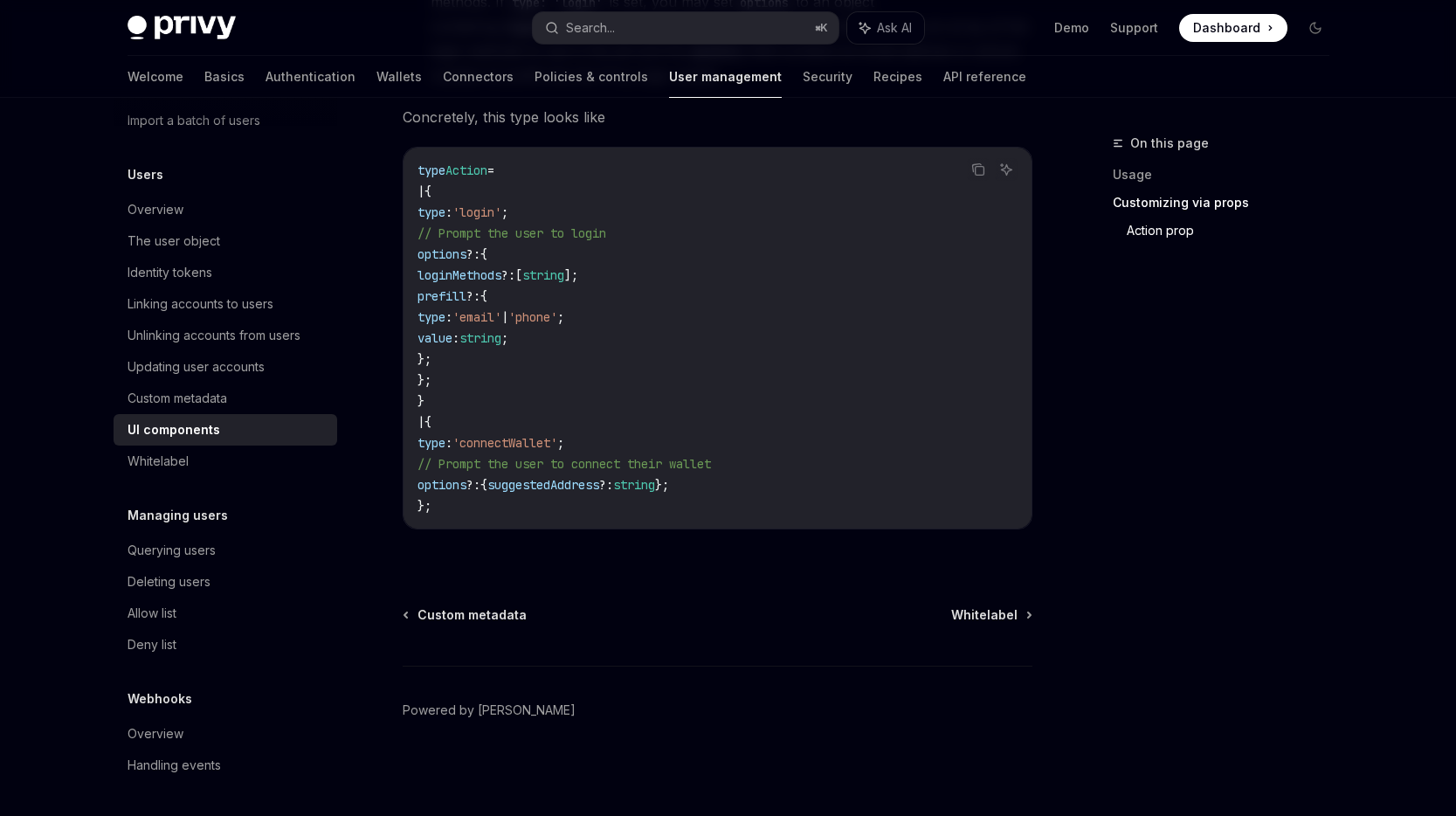
drag, startPoint x: 470, startPoint y: 506, endPoint x: 411, endPoint y: 416, distance: 107.6
click at [411, 416] on div "type Action = | { type : 'login' ; // Prompt the user to login options ?: { log…" at bounding box center [718, 338] width 628 height 381
click at [580, 464] on span "// Prompt the user to connect their wallet" at bounding box center [564, 464] width 293 height 16
click at [647, 460] on span "// Prompt the user to connect their wallet" at bounding box center [564, 464] width 293 height 16
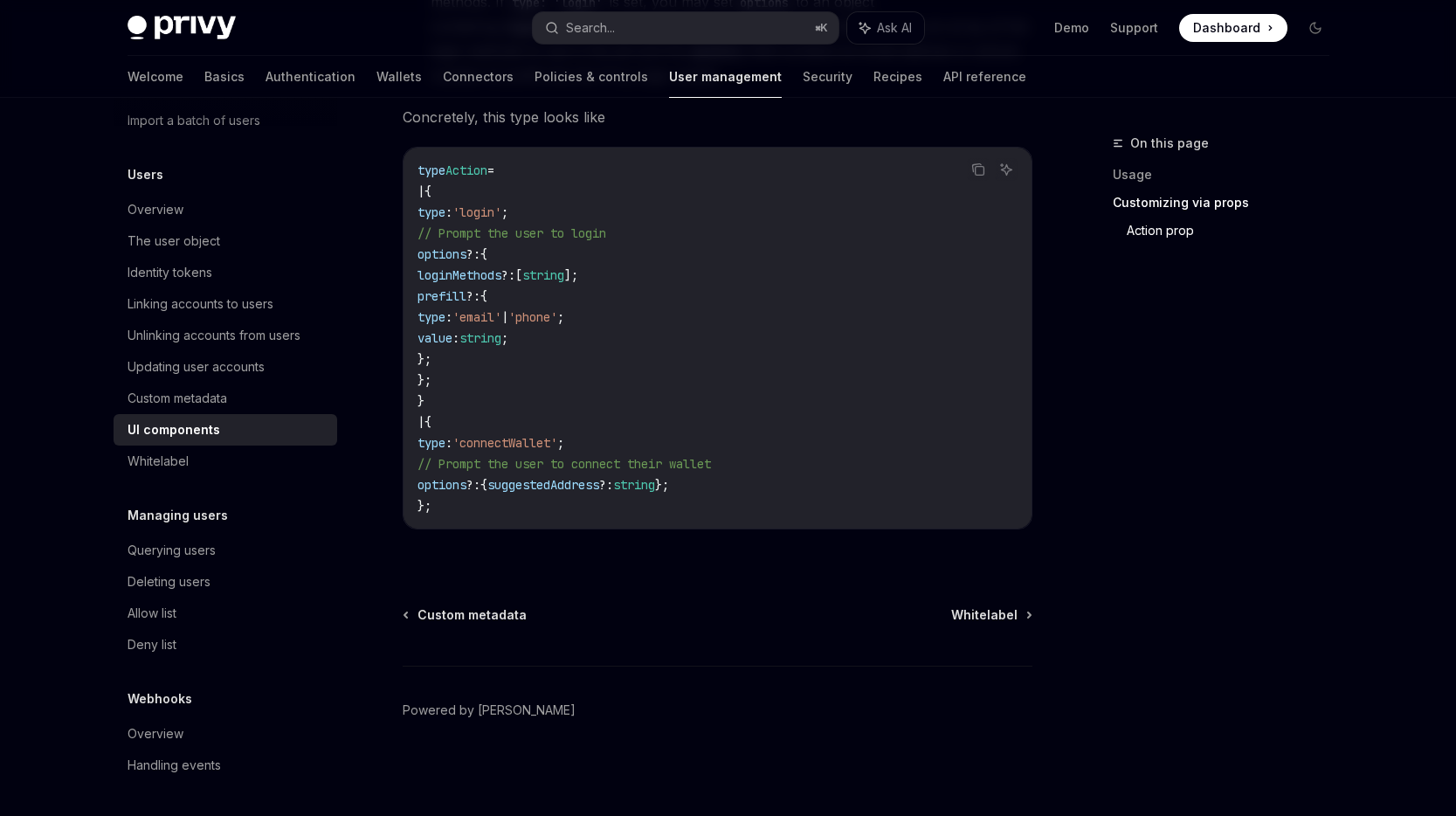
click at [647, 460] on span "// Prompt the user to connect their wallet" at bounding box center [564, 464] width 293 height 16
click at [711, 463] on span "// Prompt the user to connect their wallet" at bounding box center [564, 464] width 293 height 16
drag, startPoint x: 484, startPoint y: 504, endPoint x: 439, endPoint y: 422, distance: 93.5
click at [439, 422] on code "type Action = | { type : 'login' ; // Prompt the user to login options ?: { log…" at bounding box center [717, 338] width 600 height 357
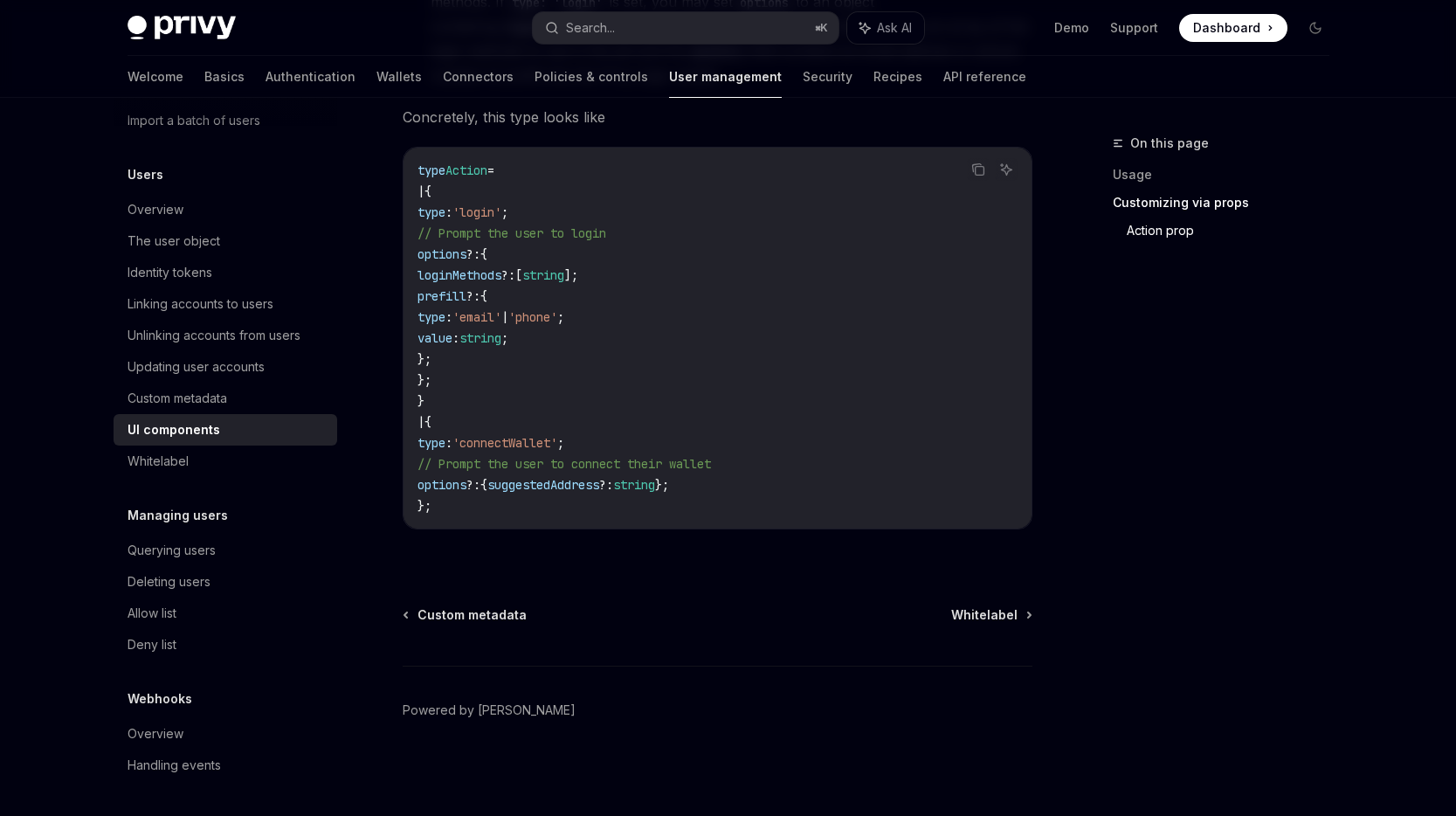
click at [556, 460] on span "// Prompt the user to connect their wallet" at bounding box center [564, 464] width 293 height 16
drag, startPoint x: 491, startPoint y: 250, endPoint x: 584, endPoint y: 467, distance: 236.1
click at [584, 467] on code "type Action = | { type : 'login' ; // Prompt the user to login options ?: { log…" at bounding box center [717, 338] width 600 height 357
click at [584, 467] on span "// Prompt the user to connect their wallet" at bounding box center [564, 464] width 293 height 16
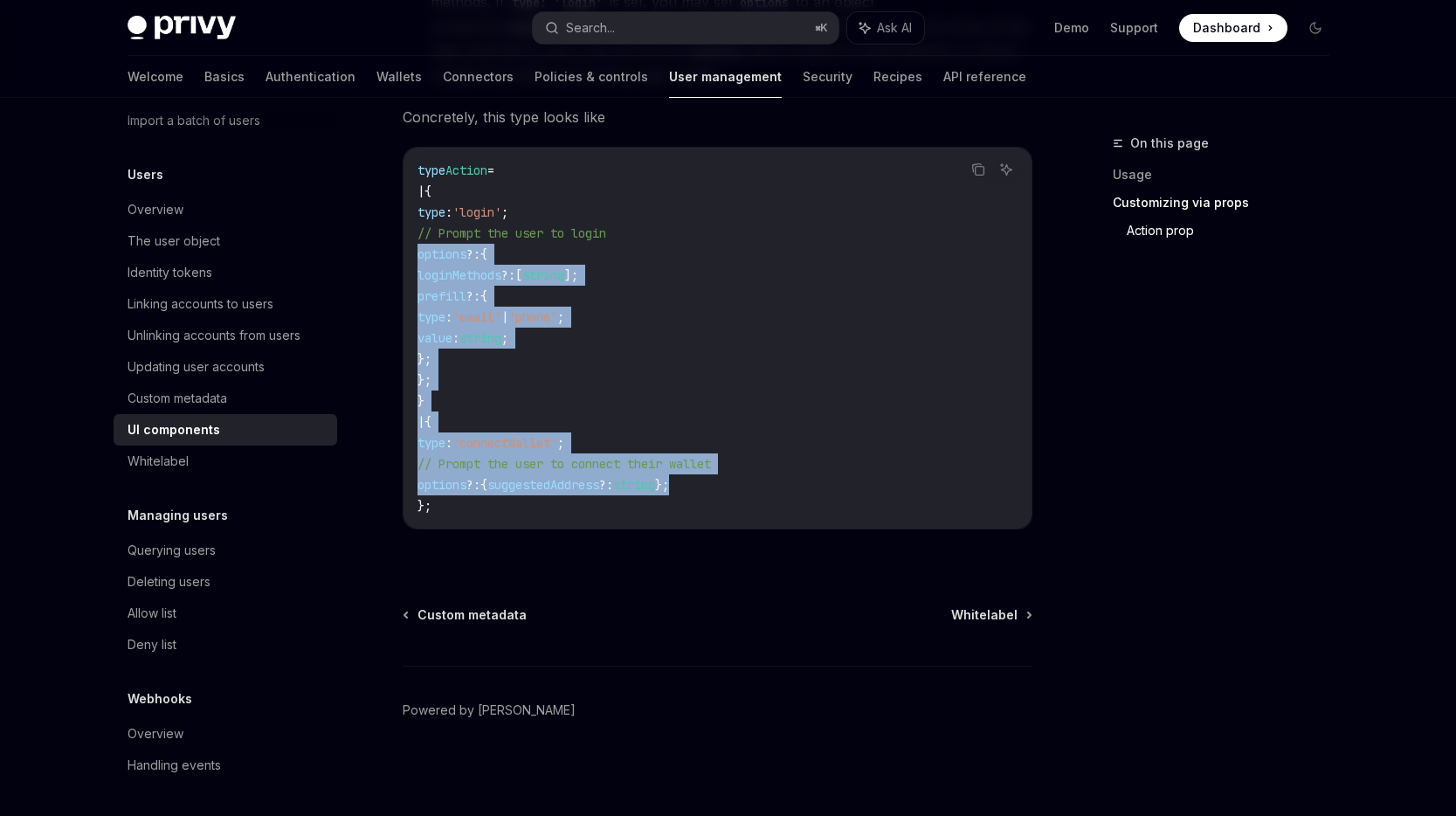
drag, startPoint x: 762, startPoint y: 490, endPoint x: 416, endPoint y: 249, distance: 421.7
click at [417, 249] on code "type Action = | { type : 'login' ; // Prompt the user to login options ?: { log…" at bounding box center [717, 338] width 600 height 357
click at [467, 289] on span "prefill" at bounding box center [441, 296] width 49 height 16
drag, startPoint x: 413, startPoint y: 247, endPoint x: 728, endPoint y: 426, distance: 362.3
click at [728, 426] on div "type Action = | { type : 'login' ; // Prompt the user to login options ?: { log…" at bounding box center [718, 338] width 628 height 381
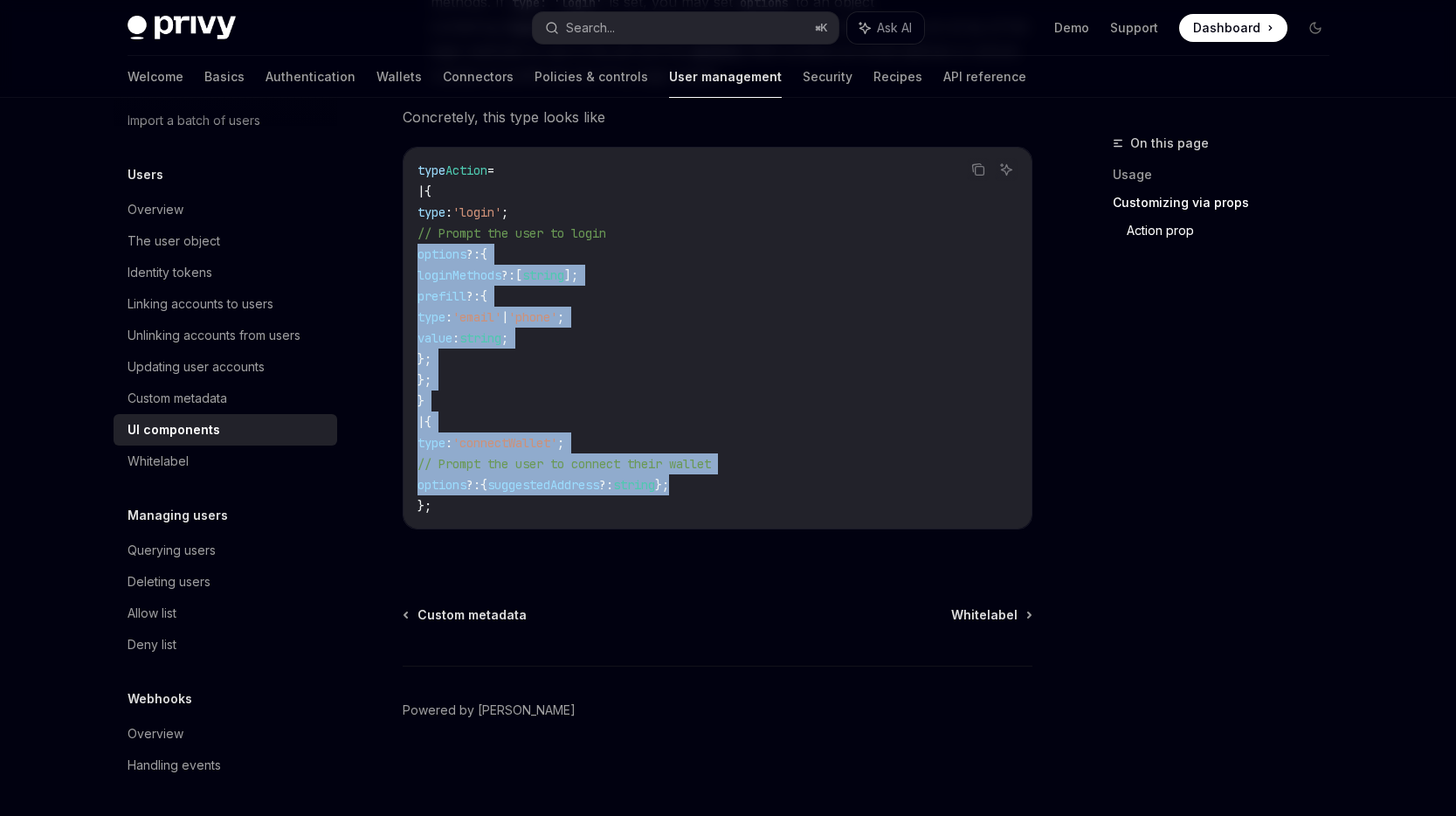
click at [728, 426] on code "type Action = | { type : 'login' ; // Prompt the user to login options ?: { log…" at bounding box center [717, 338] width 600 height 357
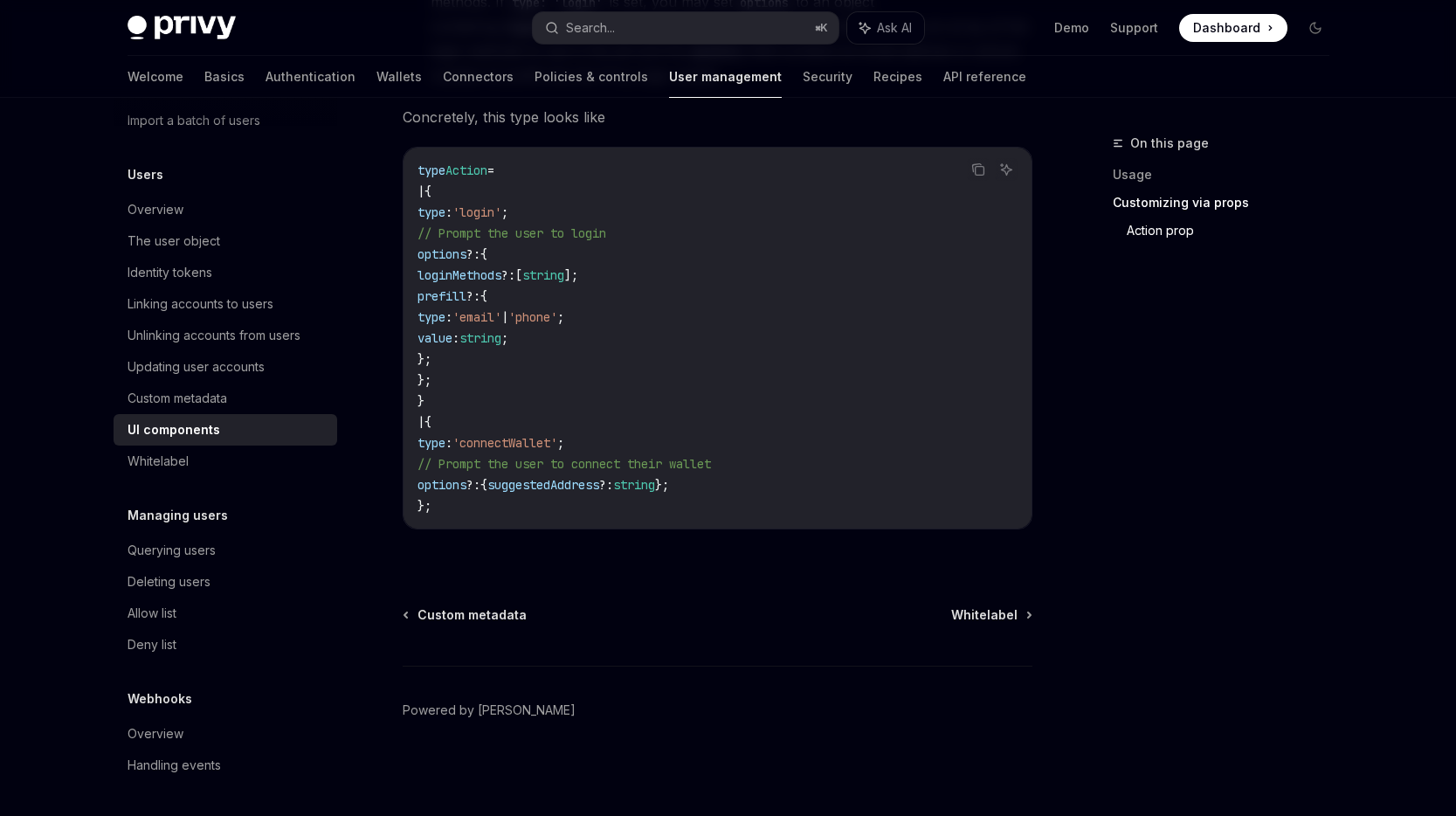
click at [1297, 205] on link "Customizing via props" at bounding box center [1228, 202] width 231 height 28
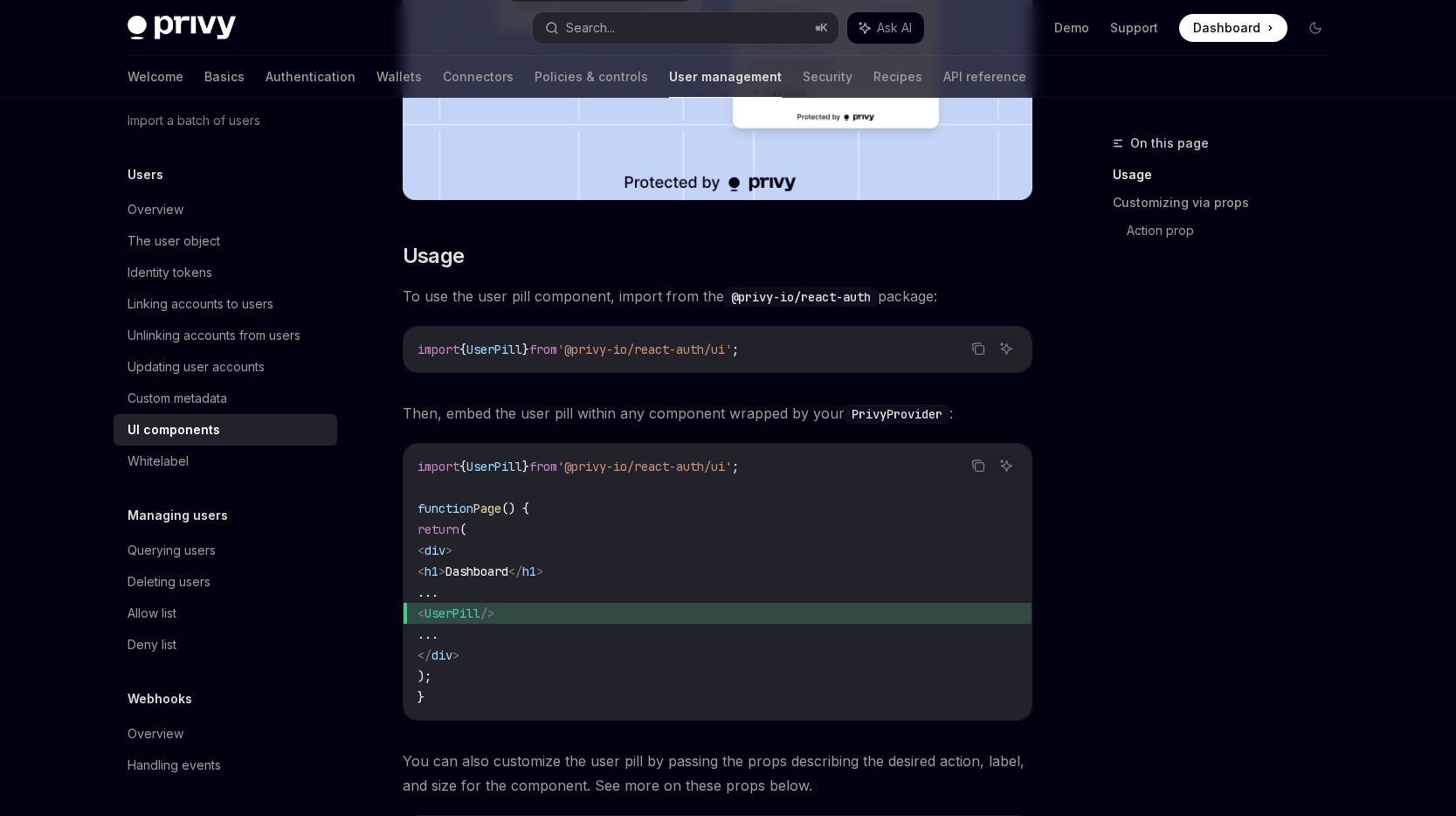
scroll to position [293, 0]
